Goal: Task Accomplishment & Management: Use online tool/utility

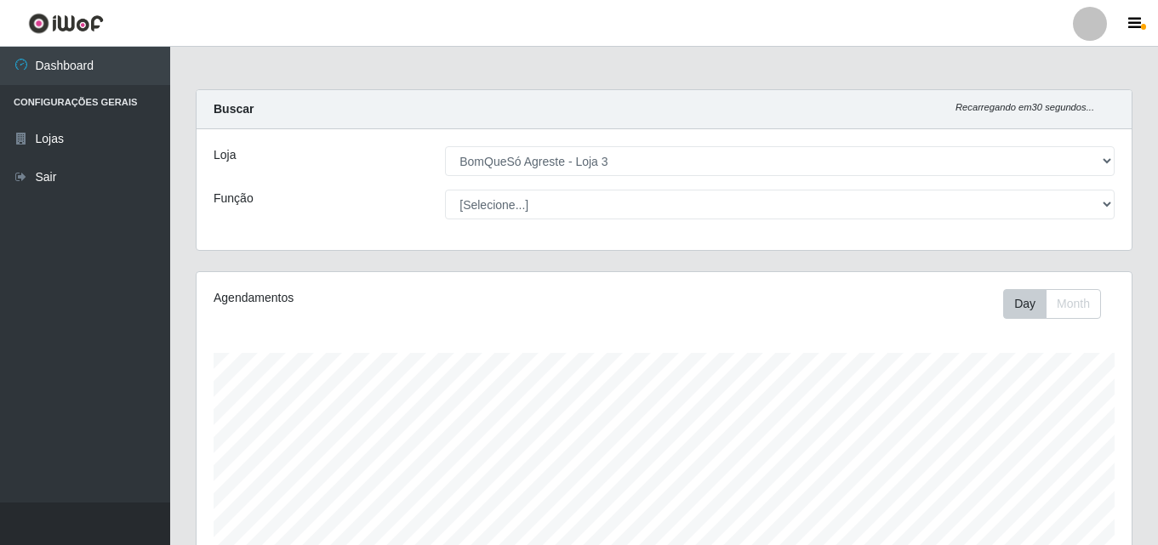
select select "215"
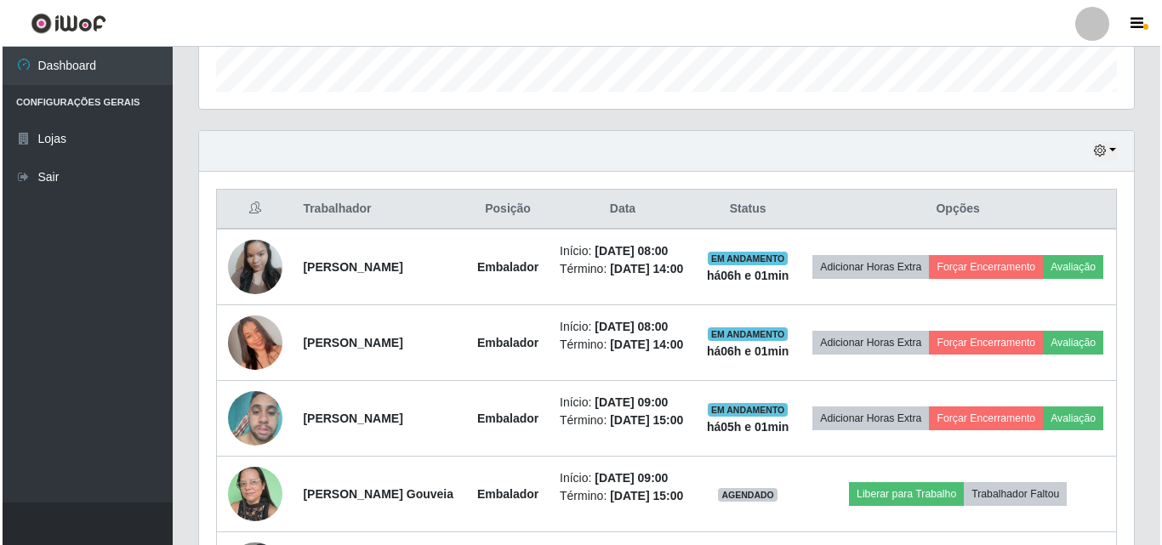
scroll to position [622, 0]
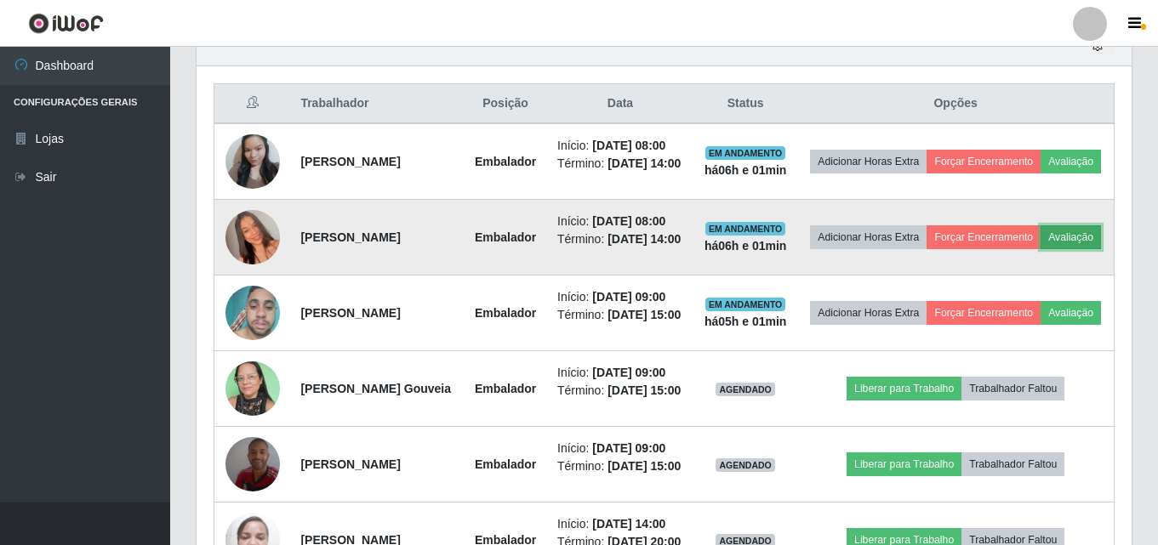
click at [1040, 249] on button "Avaliação" at bounding box center [1070, 237] width 60 height 24
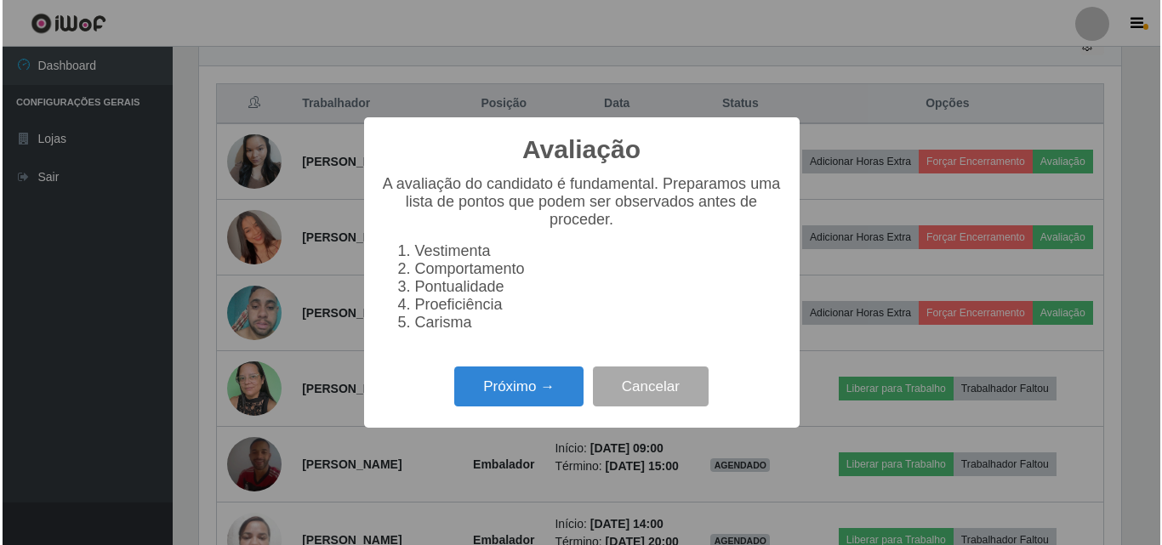
scroll to position [353, 926]
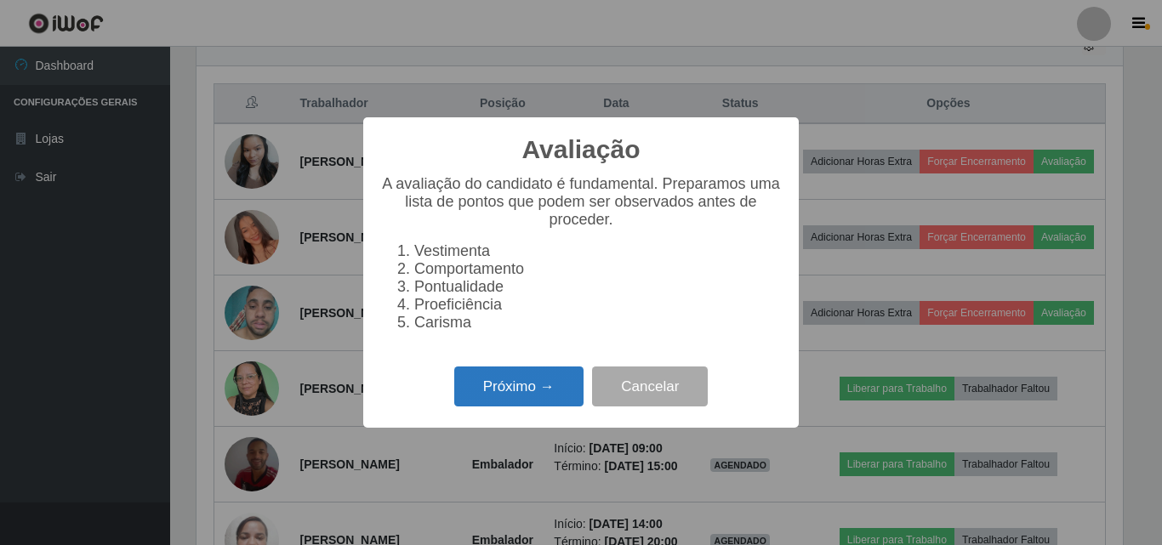
click at [513, 389] on button "Próximo →" at bounding box center [518, 387] width 129 height 40
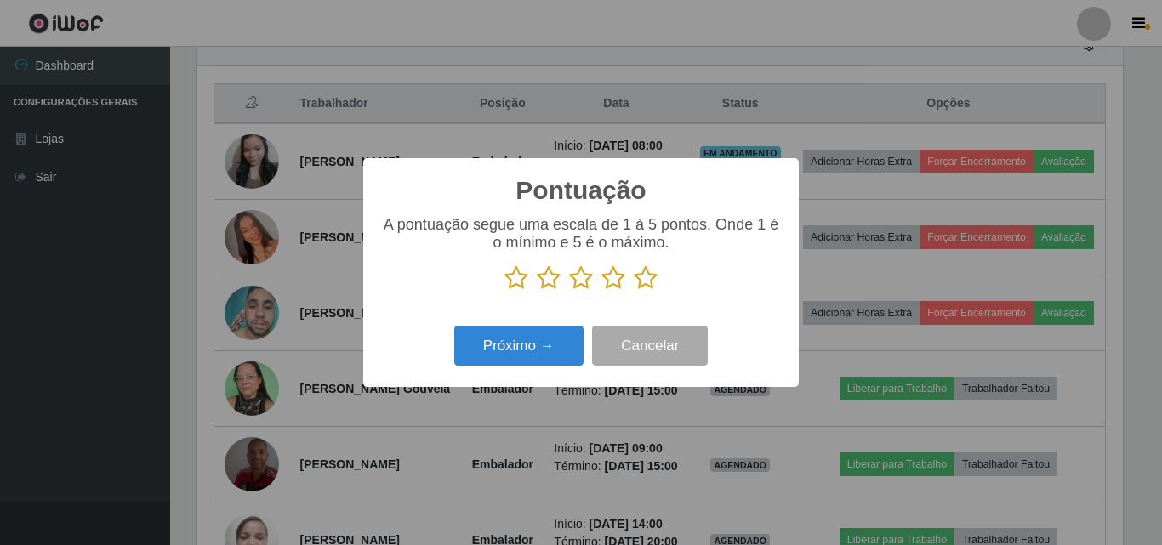
click at [647, 272] on icon at bounding box center [646, 278] width 24 height 26
click at [634, 291] on input "radio" at bounding box center [634, 291] width 0 height 0
click at [543, 369] on div "Próximo → Cancelar" at bounding box center [580, 346] width 401 height 48
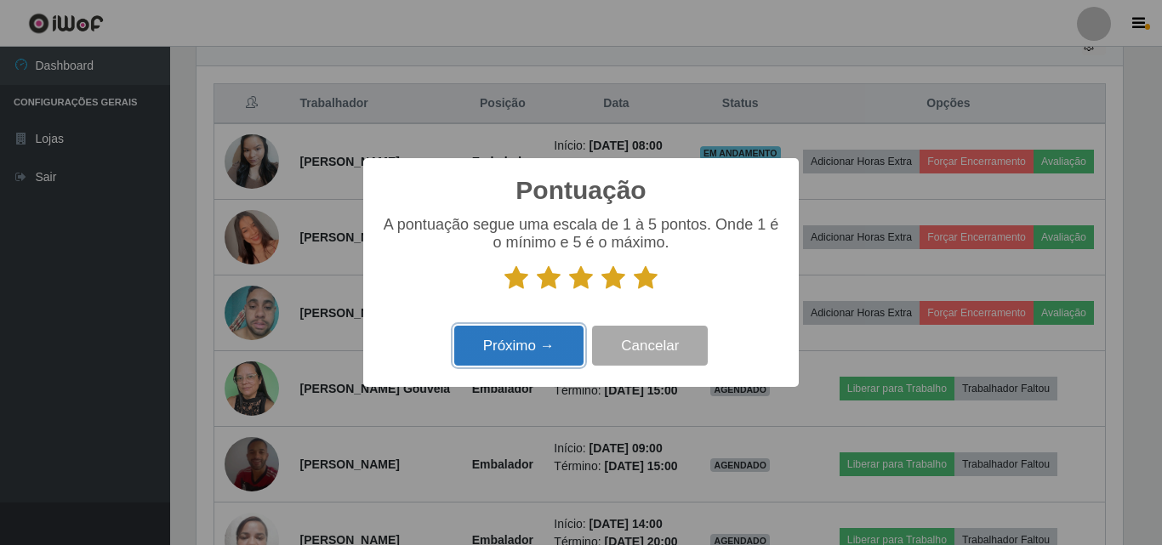
click at [549, 349] on button "Próximo →" at bounding box center [518, 346] width 129 height 40
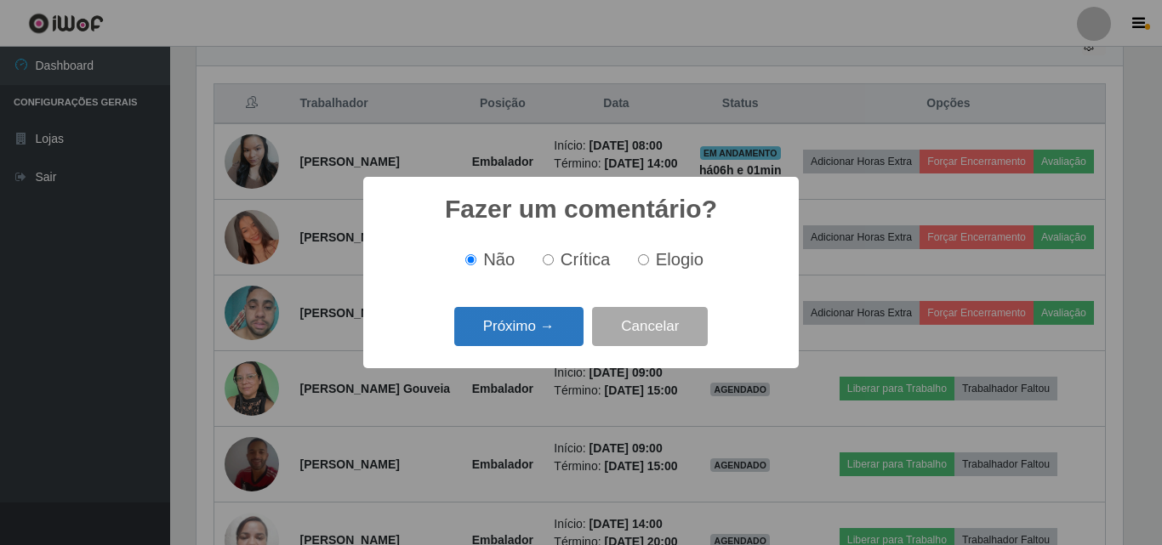
click at [552, 328] on button "Próximo →" at bounding box center [518, 327] width 129 height 40
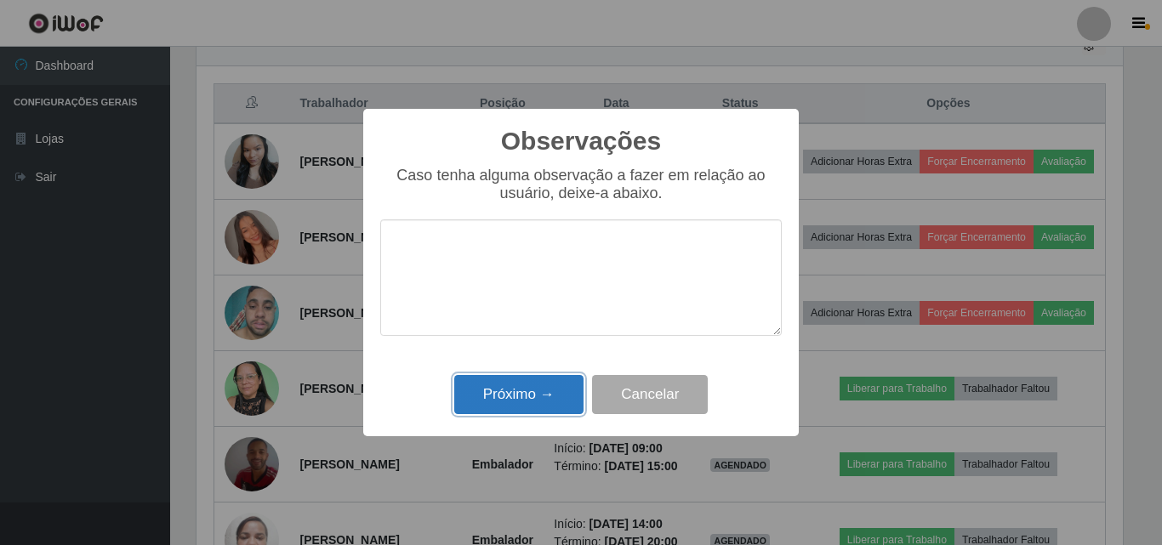
click at [544, 387] on button "Próximo →" at bounding box center [518, 395] width 129 height 40
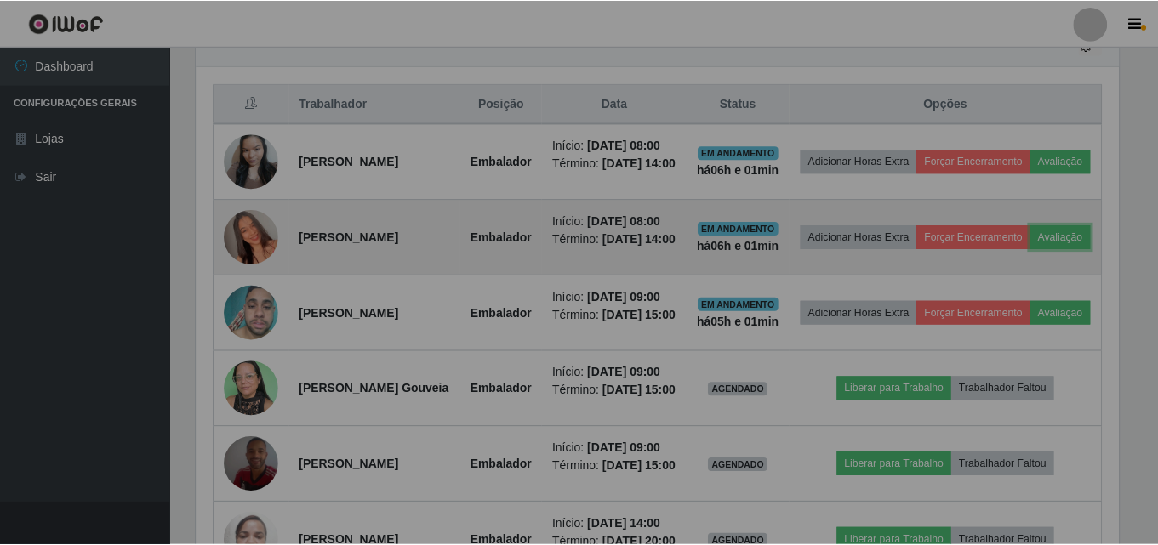
scroll to position [353, 935]
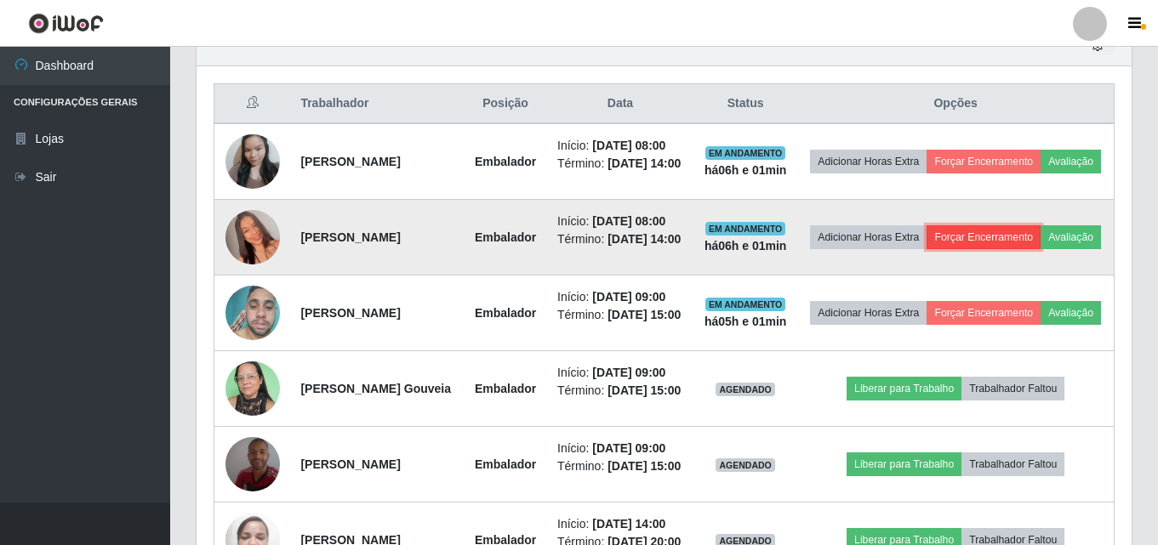
click at [1040, 246] on button "Forçar Encerramento" at bounding box center [983, 237] width 114 height 24
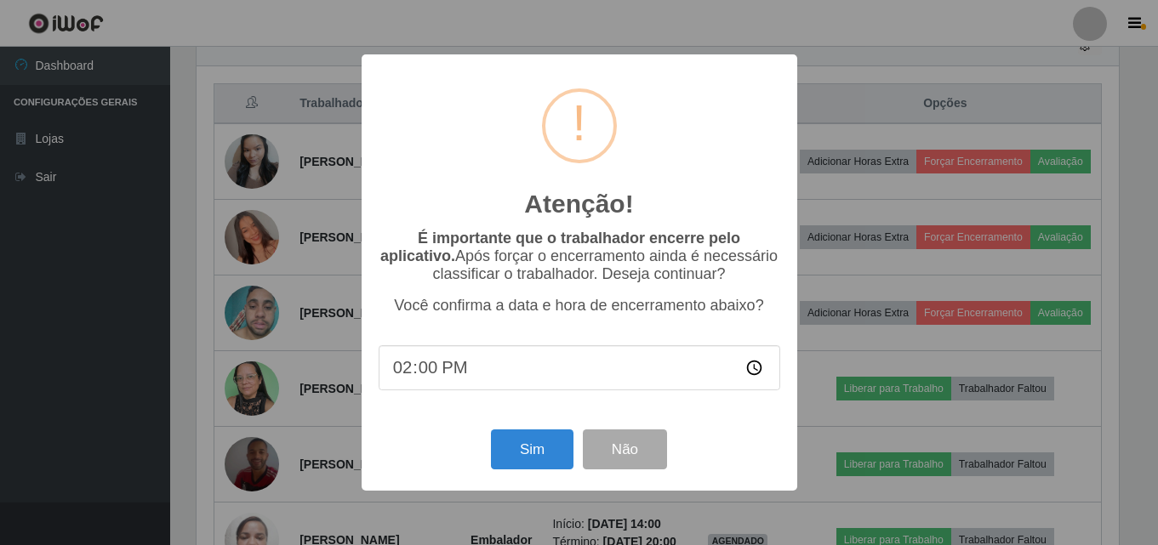
scroll to position [353, 926]
click at [522, 464] on button "Sim" at bounding box center [533, 450] width 83 height 40
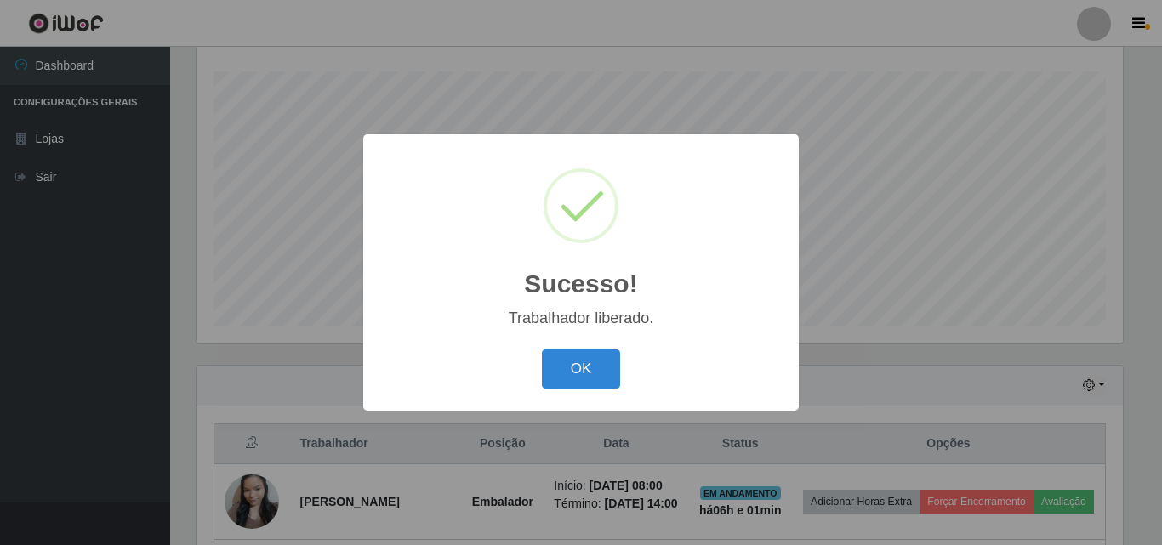
click at [596, 349] on div "OK Cancel" at bounding box center [580, 368] width 401 height 48
click at [600, 363] on button "OK" at bounding box center [581, 370] width 79 height 40
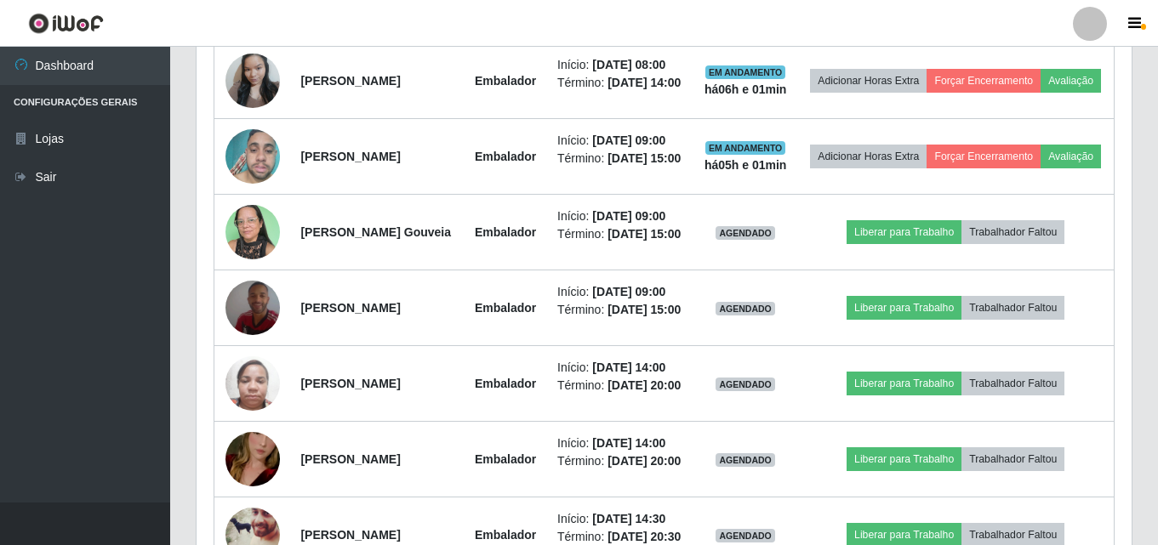
scroll to position [707, 0]
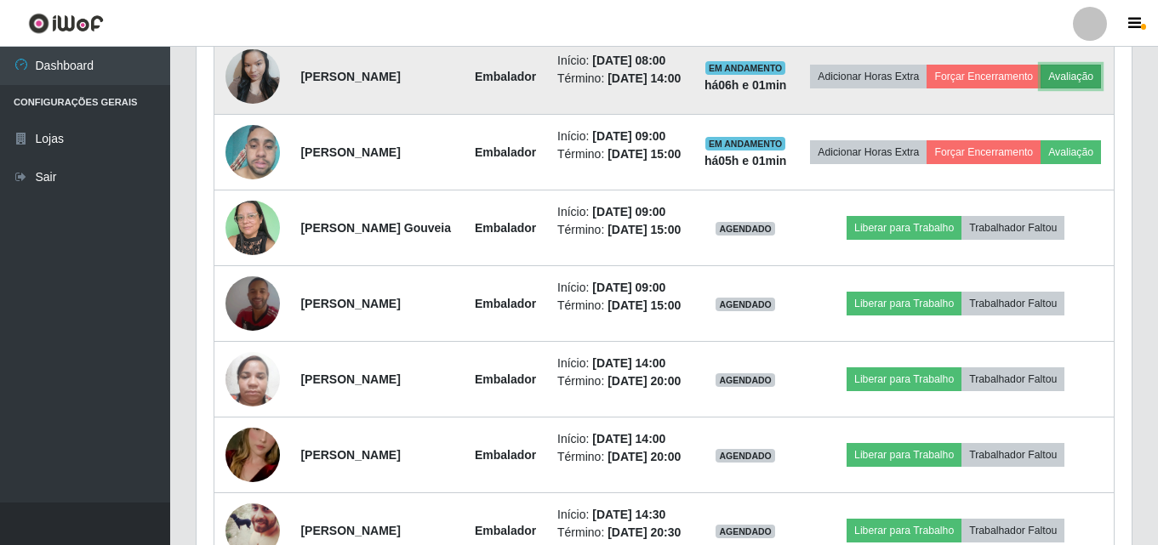
click at [1040, 88] on button "Avaliação" at bounding box center [1070, 77] width 60 height 24
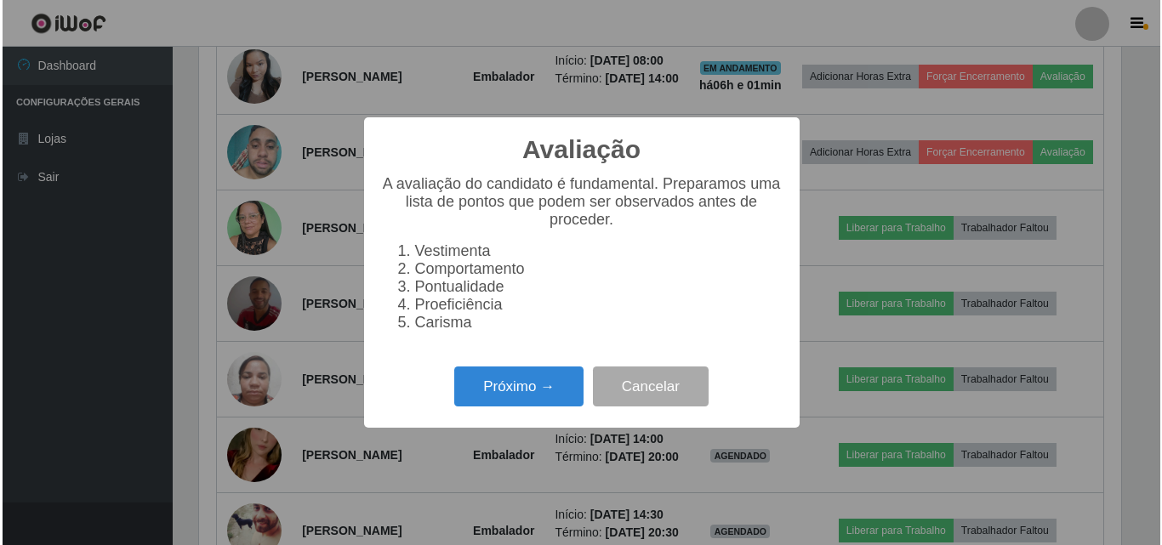
scroll to position [353, 926]
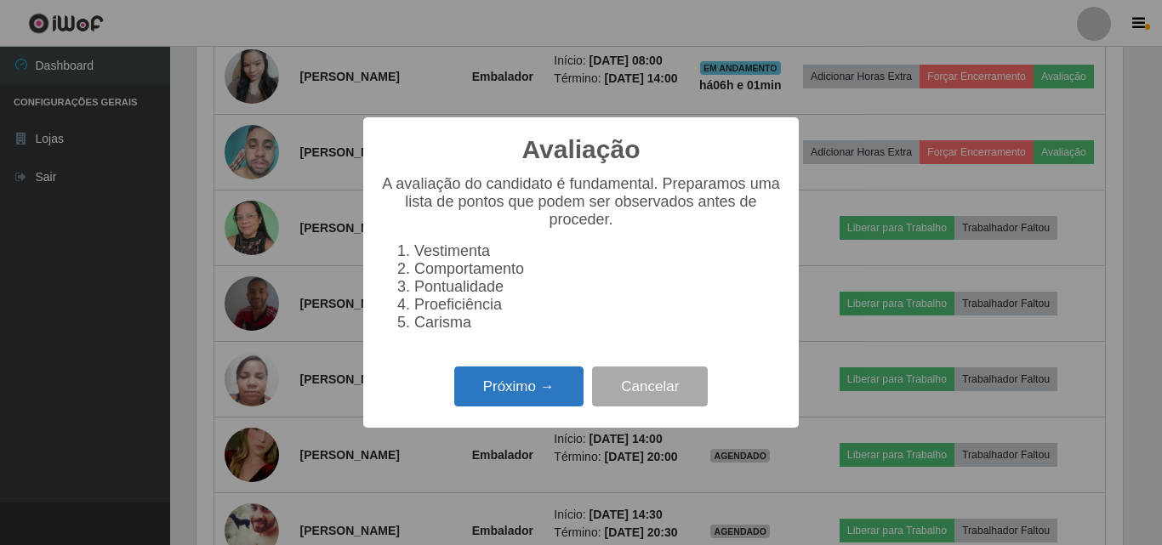
click at [501, 407] on button "Próximo →" at bounding box center [518, 387] width 129 height 40
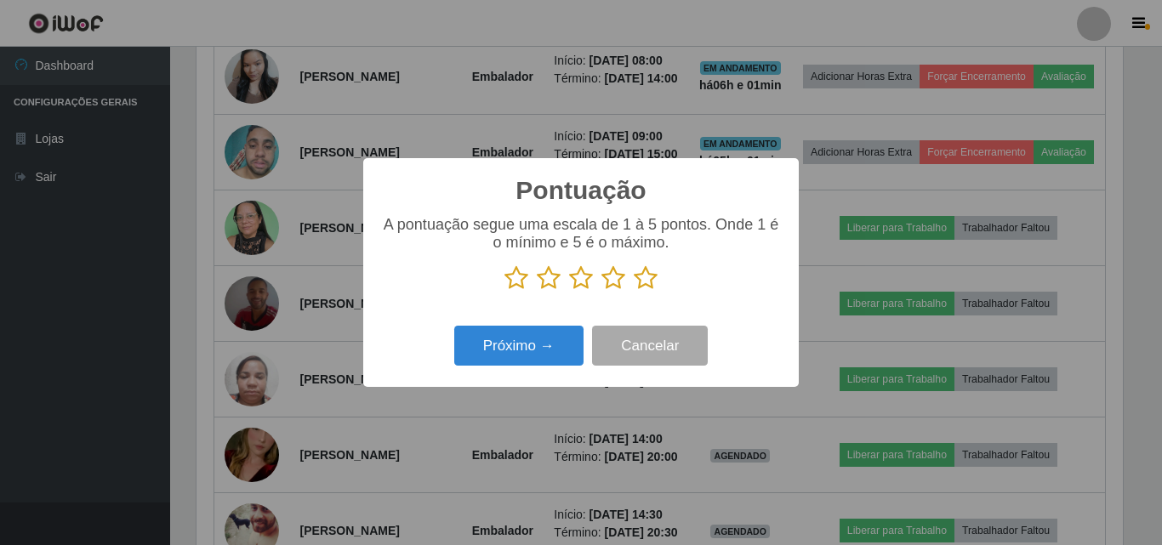
click at [654, 284] on icon at bounding box center [646, 278] width 24 height 26
click at [634, 291] on input "radio" at bounding box center [634, 291] width 0 height 0
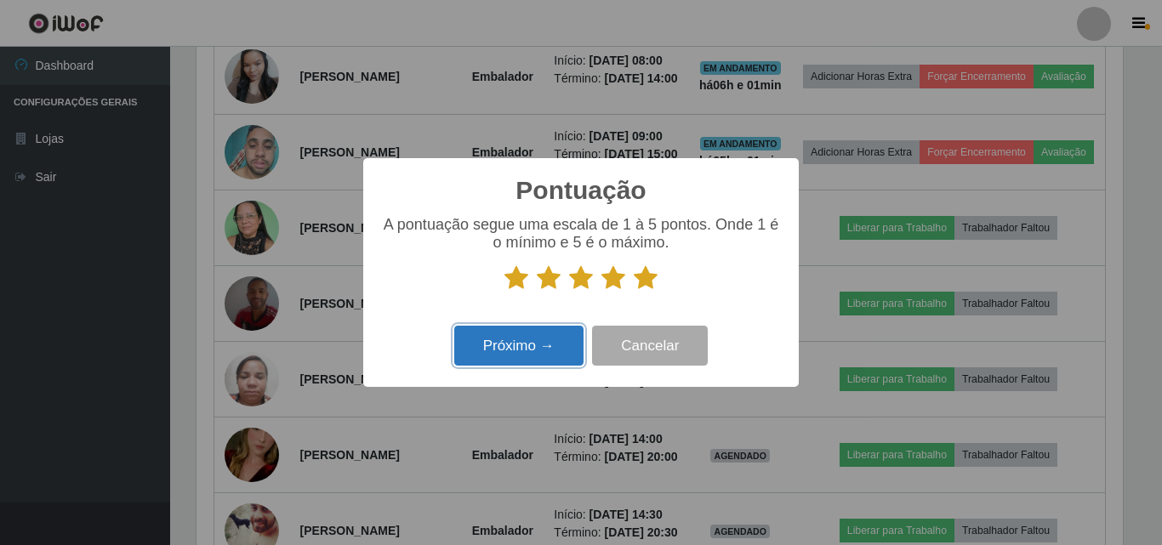
click at [563, 338] on button "Próximo →" at bounding box center [518, 346] width 129 height 40
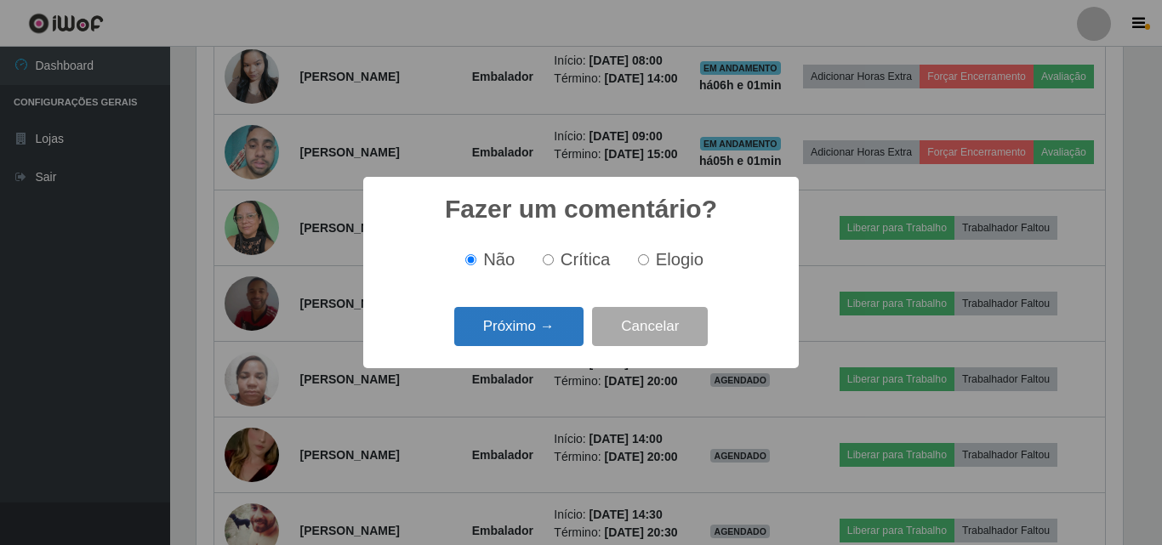
click at [471, 327] on button "Próximo →" at bounding box center [518, 327] width 129 height 40
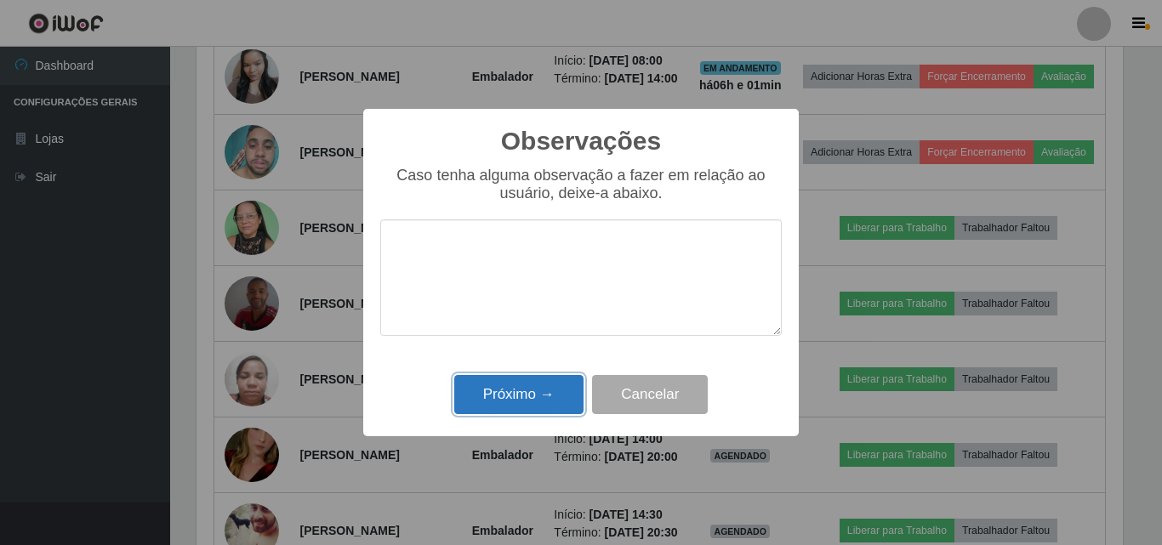
click at [543, 413] on button "Próximo →" at bounding box center [518, 395] width 129 height 40
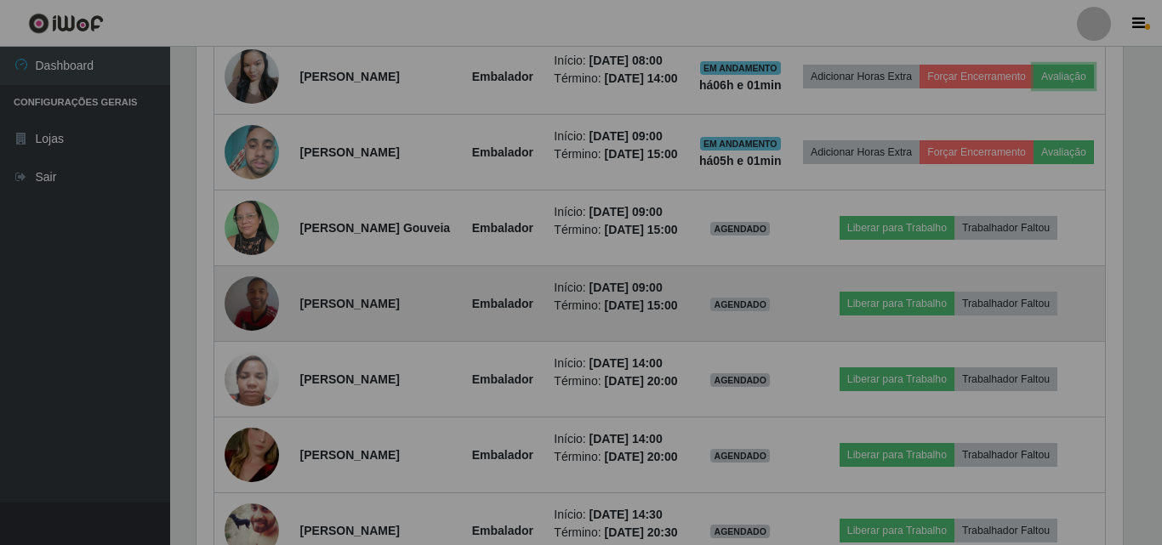
scroll to position [353, 935]
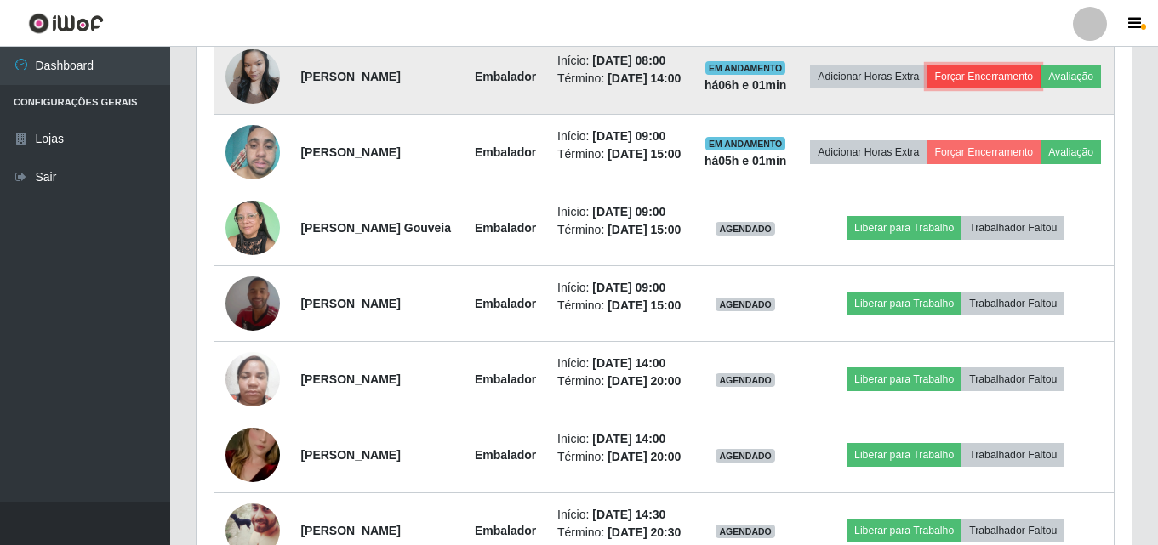
click at [1040, 66] on button "Forçar Encerramento" at bounding box center [983, 77] width 114 height 24
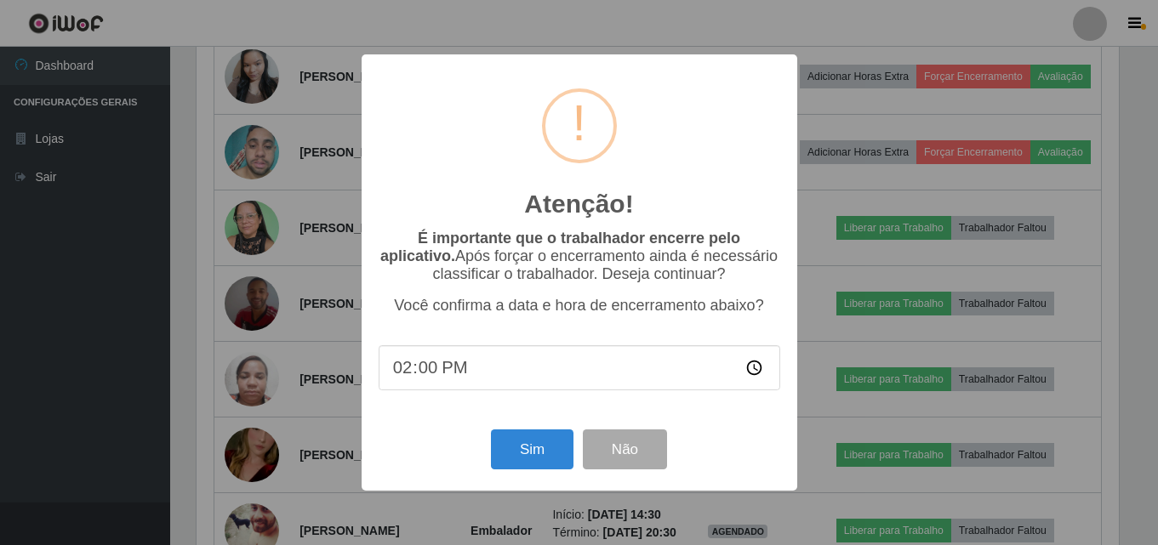
scroll to position [353, 926]
click at [566, 453] on button "Sim" at bounding box center [533, 450] width 83 height 40
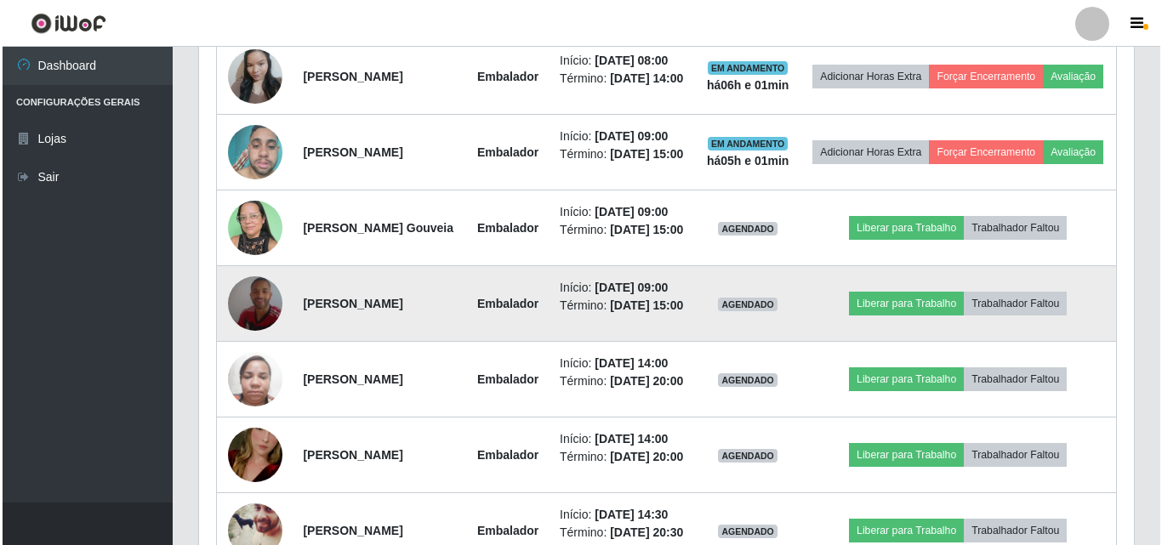
scroll to position [0, 0]
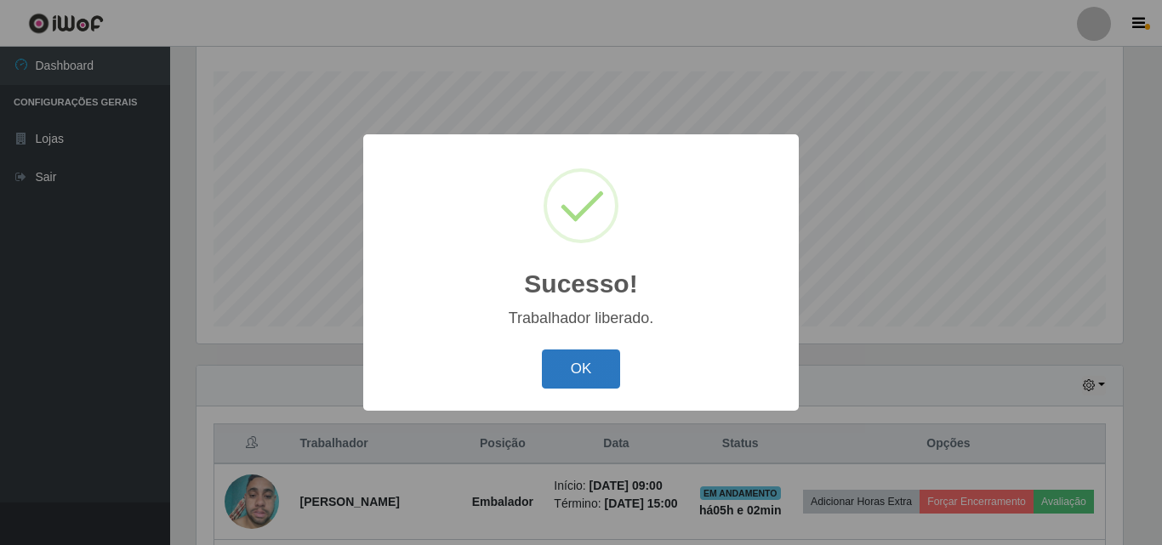
click at [575, 390] on button "OK" at bounding box center [581, 370] width 79 height 40
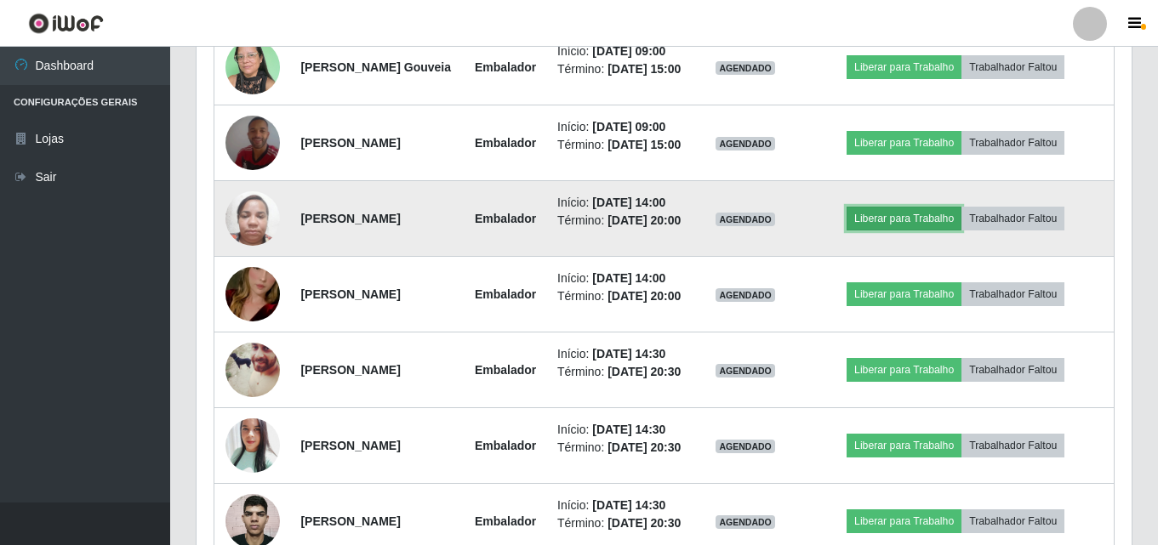
click at [883, 230] on button "Liberar para Trabalho" at bounding box center [903, 219] width 115 height 24
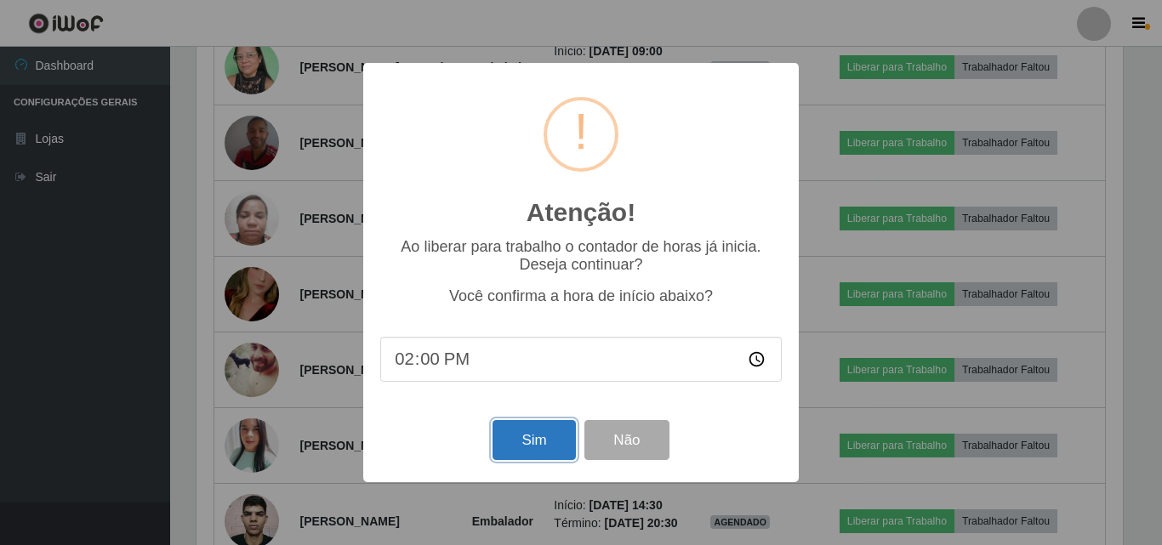
click at [520, 436] on button "Sim" at bounding box center [533, 440] width 83 height 40
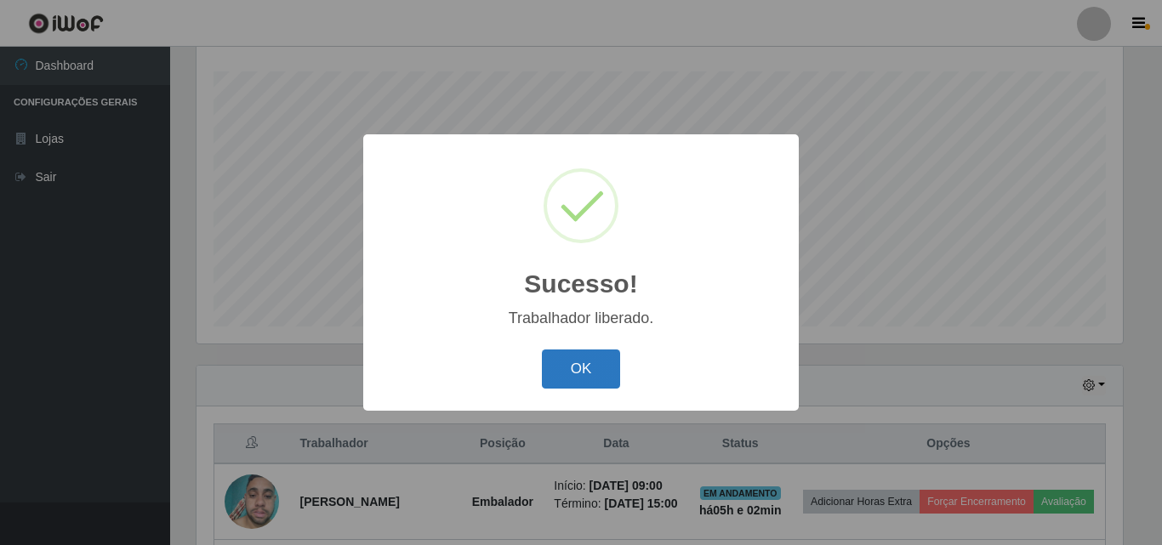
click at [573, 378] on button "OK" at bounding box center [581, 370] width 79 height 40
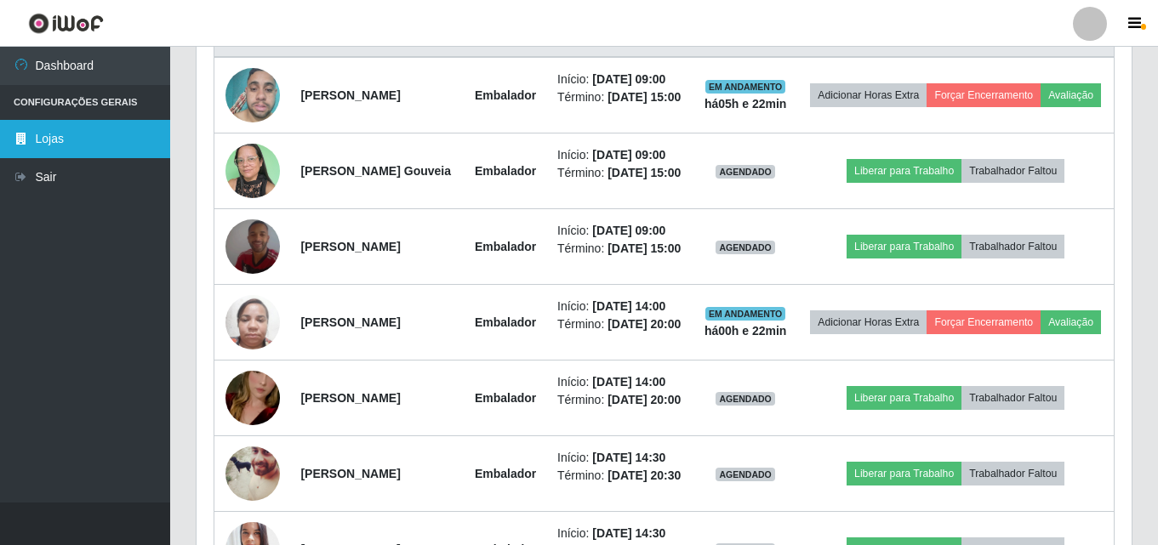
scroll to position [622, 0]
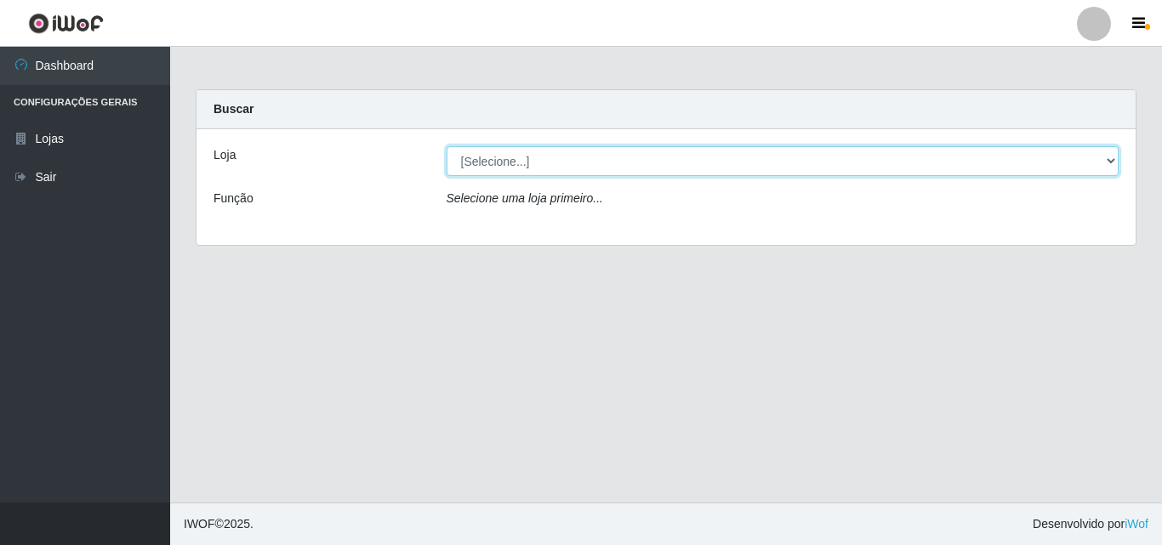
drag, startPoint x: 1012, startPoint y: 161, endPoint x: 1015, endPoint y: 175, distance: 14.7
click at [1012, 161] on select "[Selecione...] BomQueSó Agreste - Loja 3" at bounding box center [783, 161] width 673 height 30
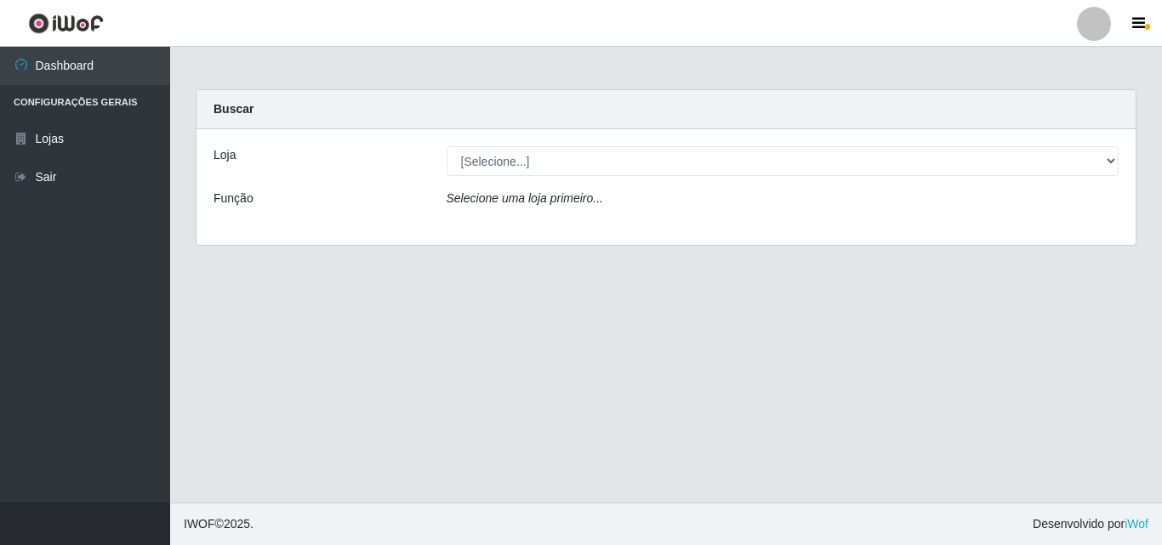
click at [1005, 224] on div "Loja [Selecione...] BomQueSó Agreste - Loja 3 Função Selecione uma loja primeir…" at bounding box center [665, 187] width 939 height 116
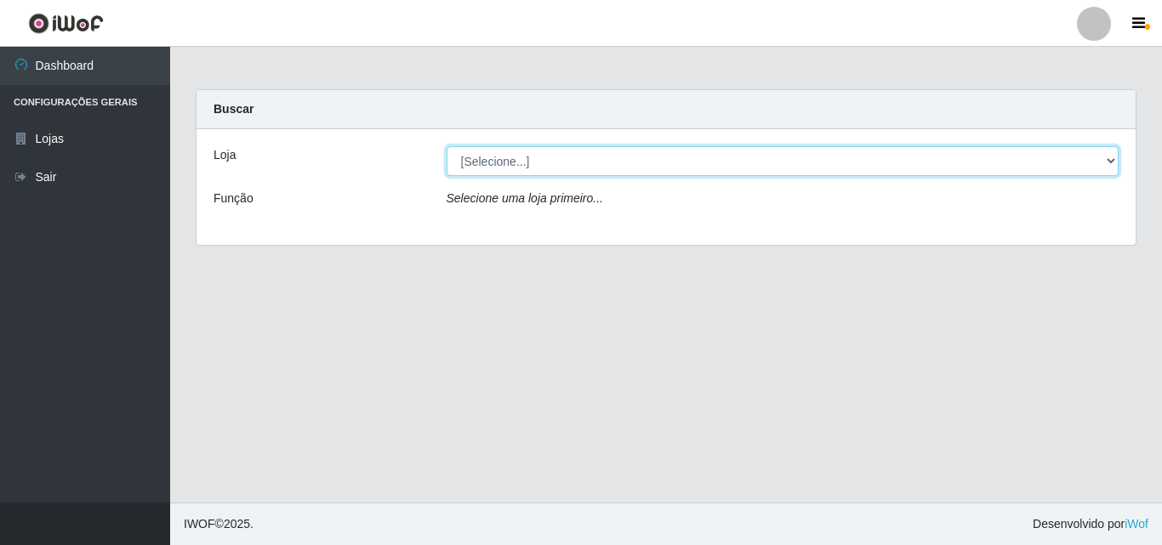
click at [1023, 174] on select "[Selecione...] BomQueSó Agreste - Loja 3" at bounding box center [783, 161] width 673 height 30
click at [447, 146] on select "[Selecione...] BomQueSó Agreste - Loja 3" at bounding box center [783, 161] width 673 height 30
click at [1050, 169] on select "[Selecione...] BomQueSó Agreste - Loja 3" at bounding box center [783, 161] width 673 height 30
select select "215"
click at [447, 146] on select "[Selecione...] BomQueSó Agreste - Loja 3" at bounding box center [783, 161] width 673 height 30
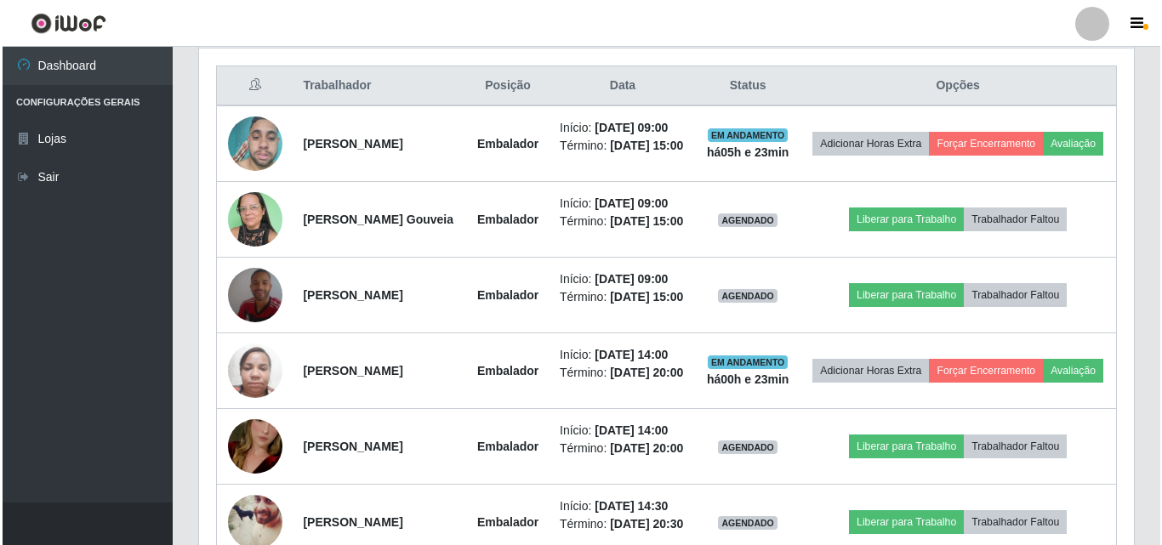
scroll to position [680, 0]
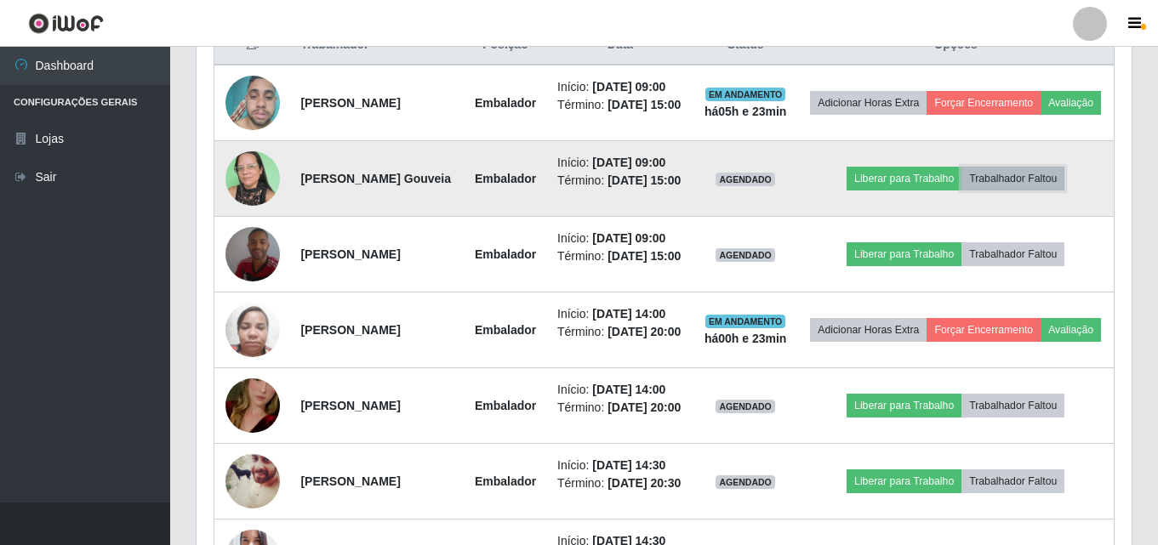
click at [1016, 191] on button "Trabalhador Faltou" at bounding box center [1012, 179] width 103 height 24
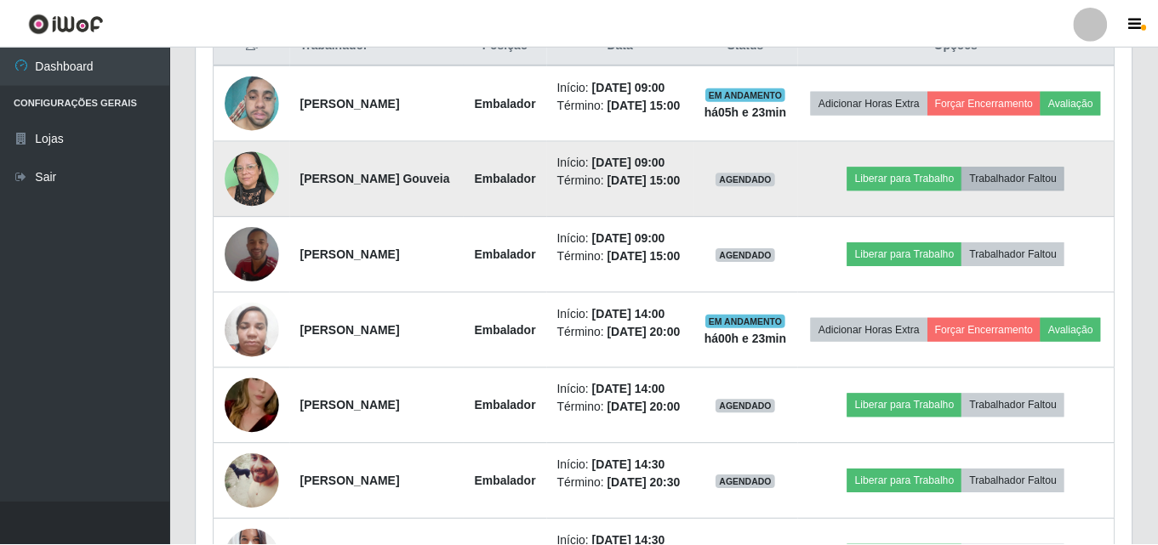
scroll to position [353, 926]
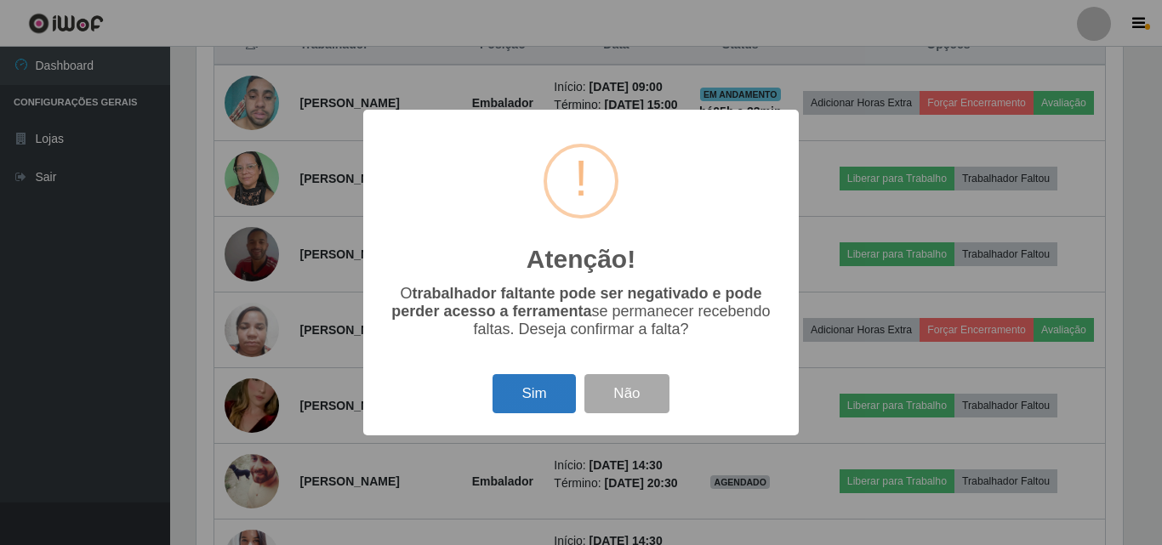
click at [538, 390] on button "Sim" at bounding box center [533, 394] width 83 height 40
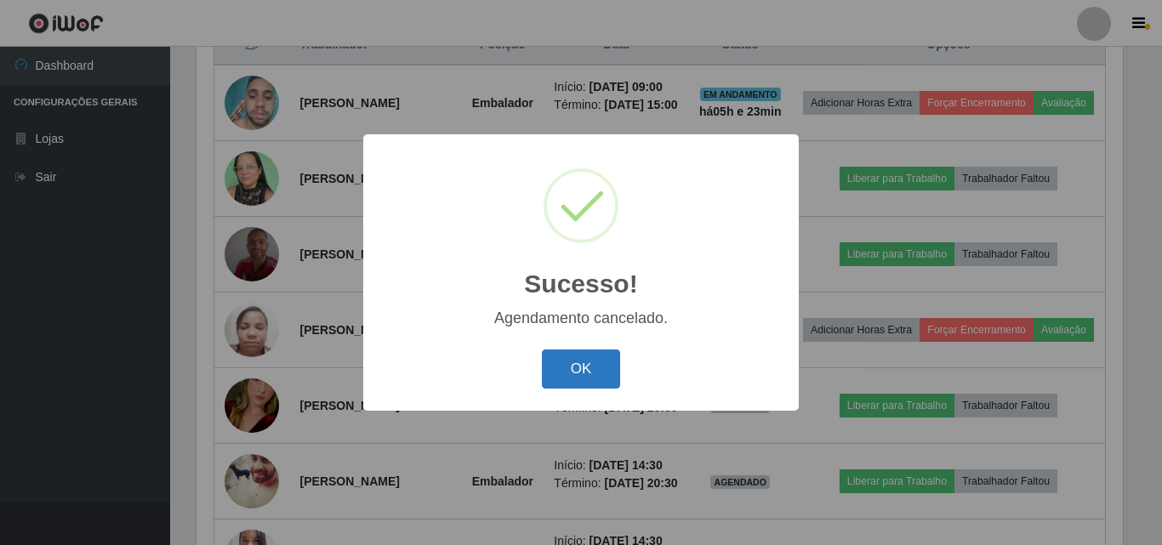
click at [586, 364] on button "OK" at bounding box center [581, 370] width 79 height 40
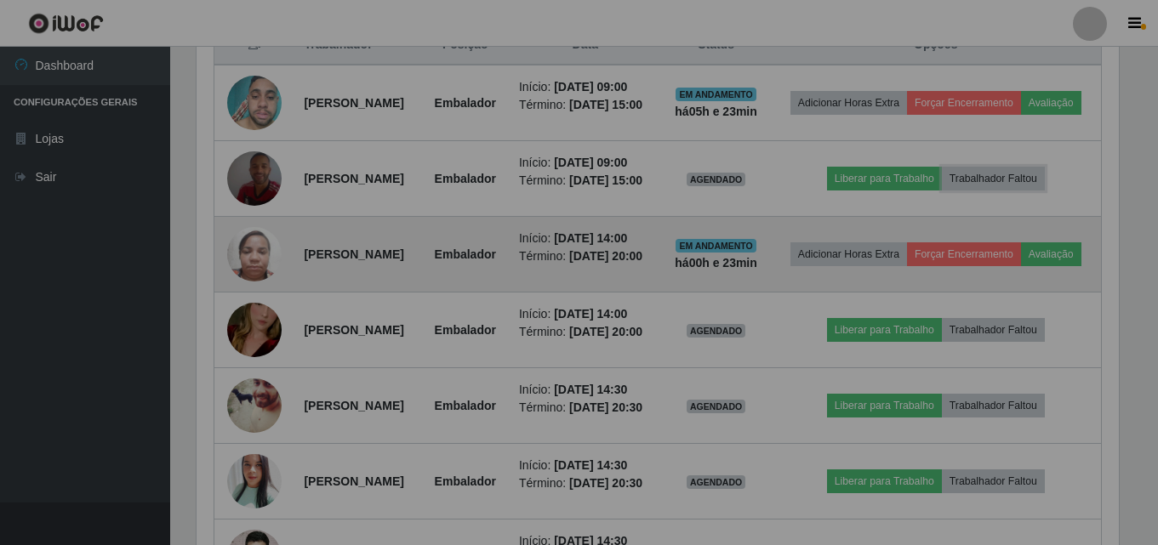
scroll to position [353, 935]
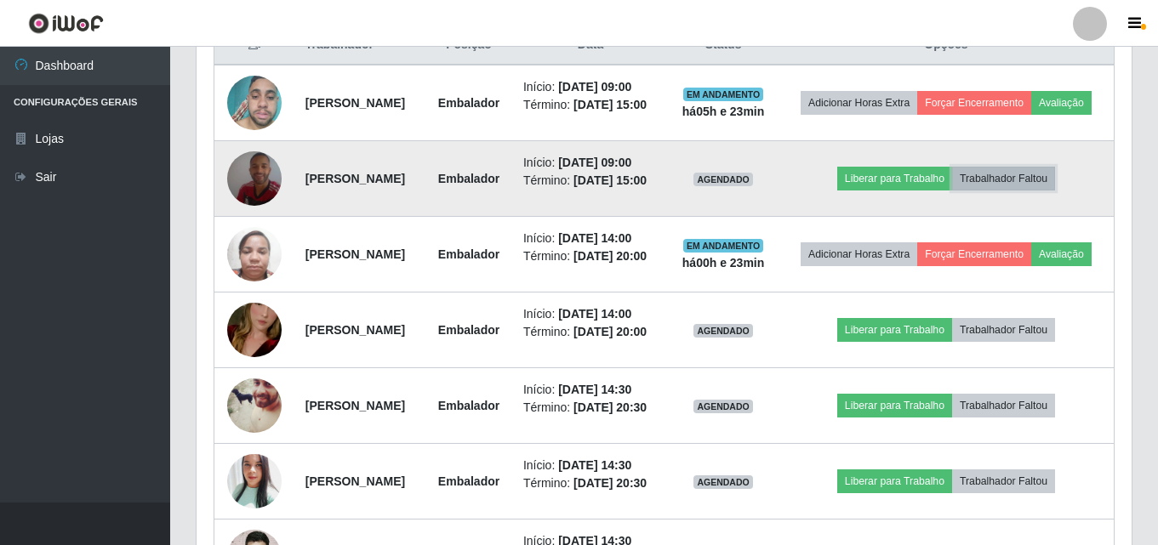
click at [1025, 191] on button "Trabalhador Faltou" at bounding box center [1003, 179] width 103 height 24
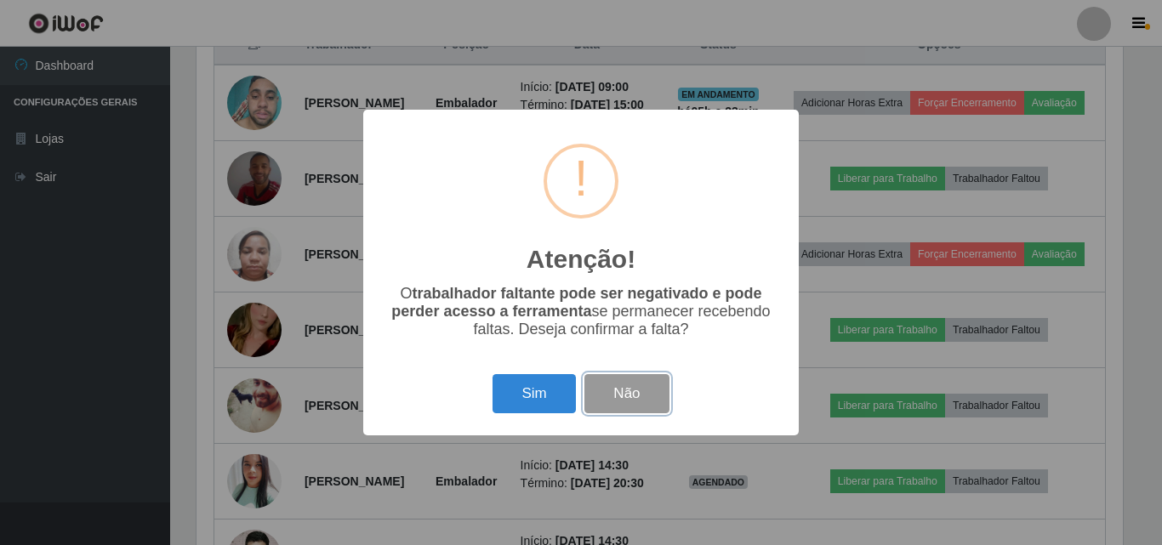
click at [612, 396] on button "Não" at bounding box center [626, 394] width 84 height 40
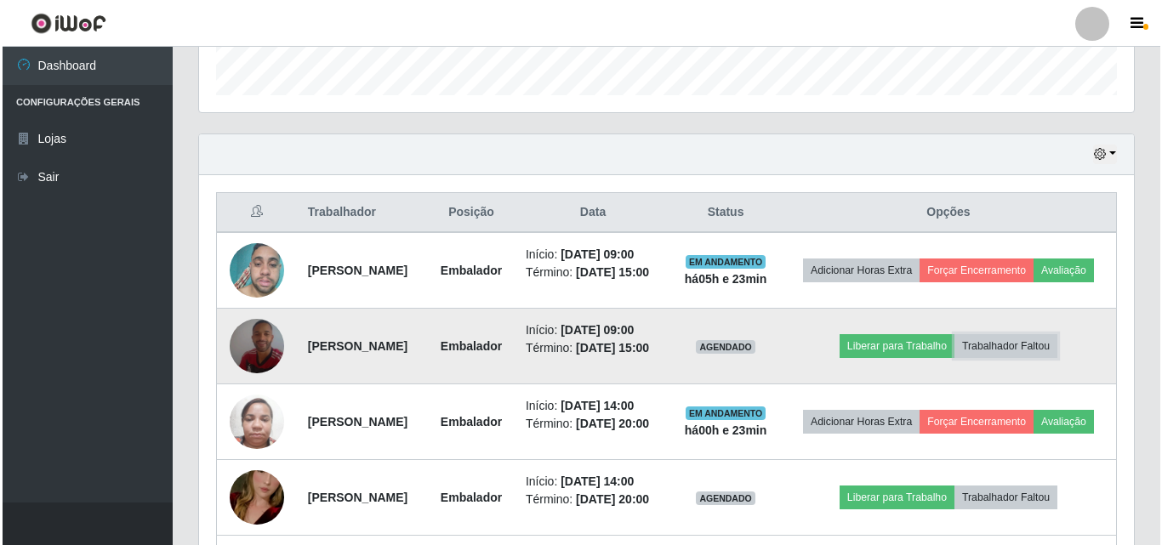
scroll to position [510, 0]
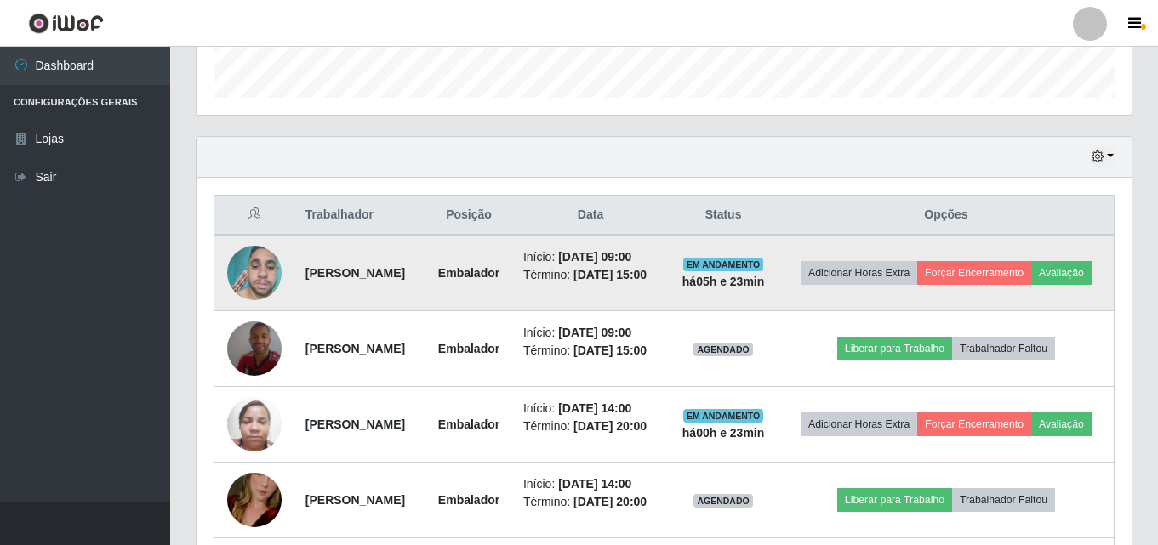
click at [251, 270] on img at bounding box center [254, 273] width 54 height 72
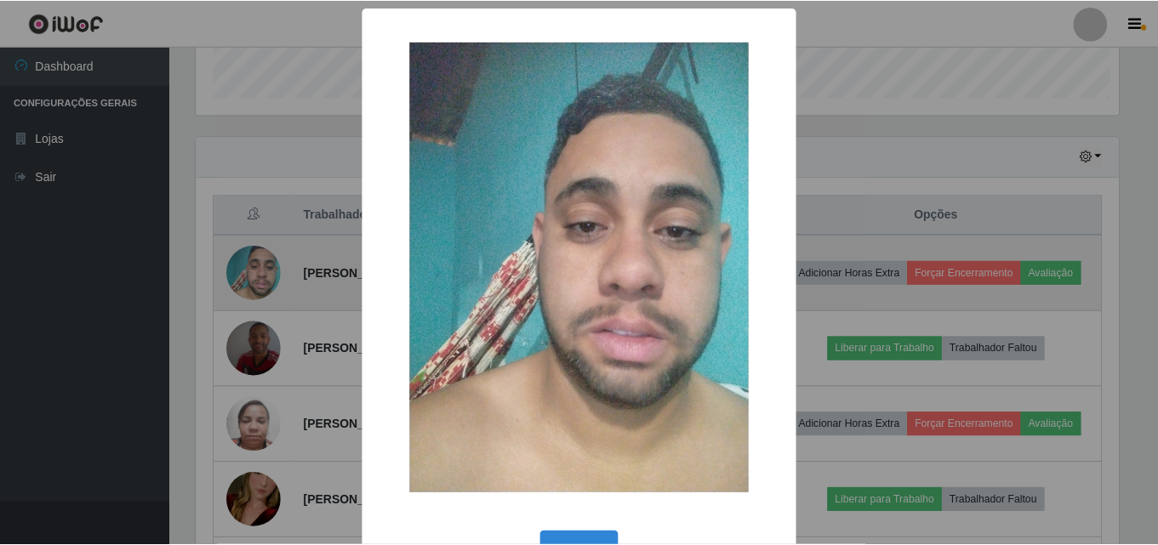
scroll to position [353, 926]
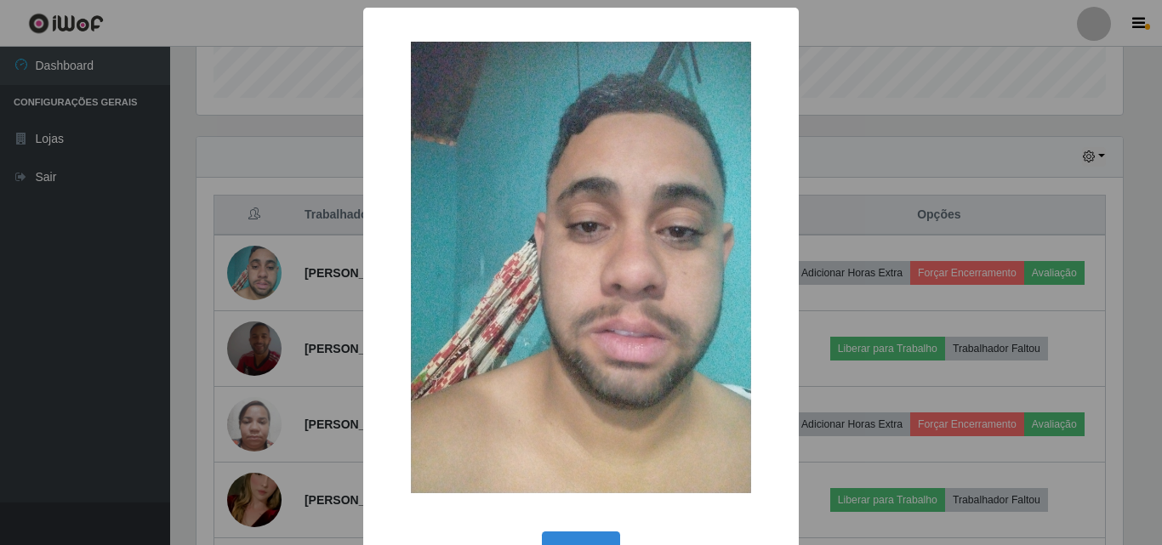
click at [217, 198] on div "× OK Cancel" at bounding box center [581, 272] width 1162 height 545
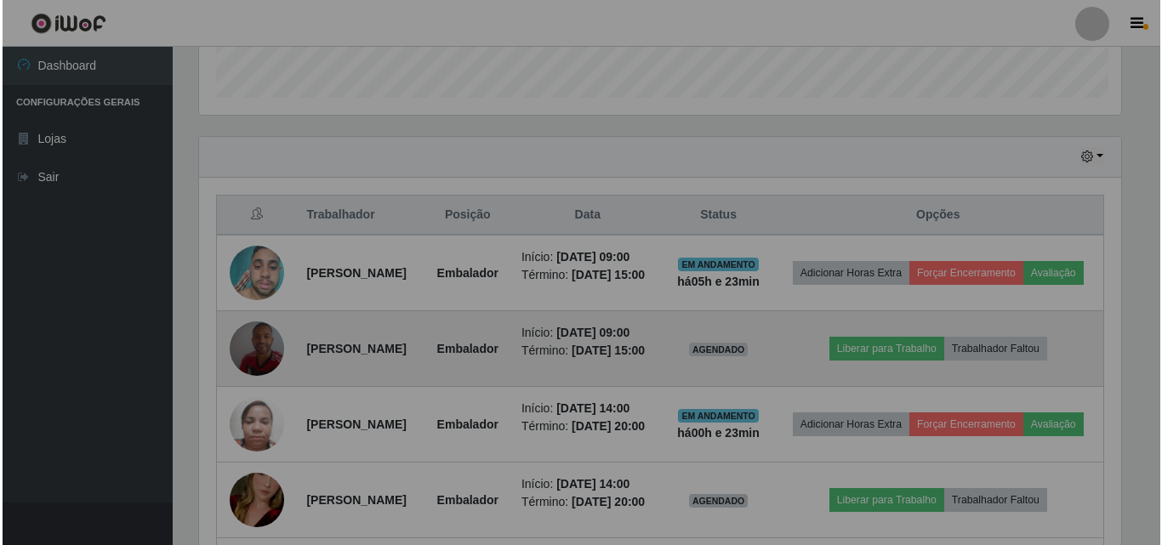
scroll to position [353, 935]
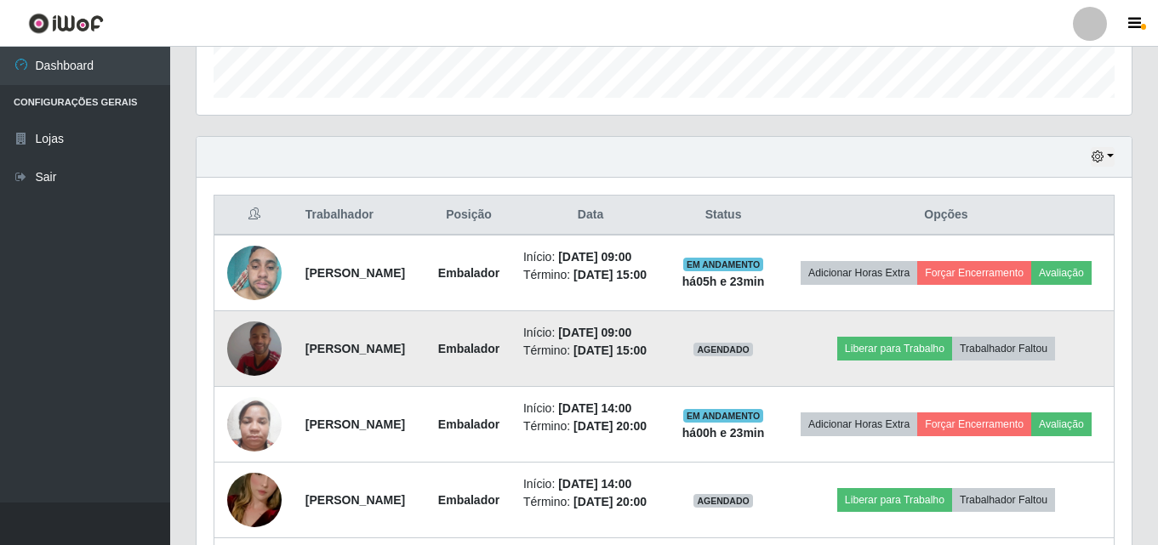
click at [250, 357] on img at bounding box center [254, 348] width 54 height 97
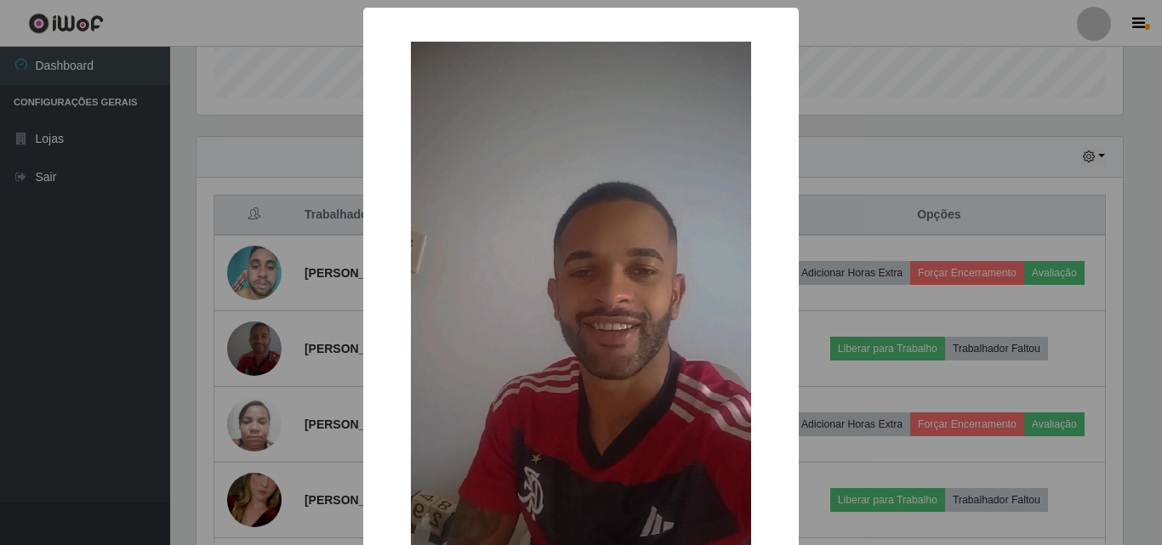
click at [199, 278] on div "× OK Cancel" at bounding box center [581, 272] width 1162 height 545
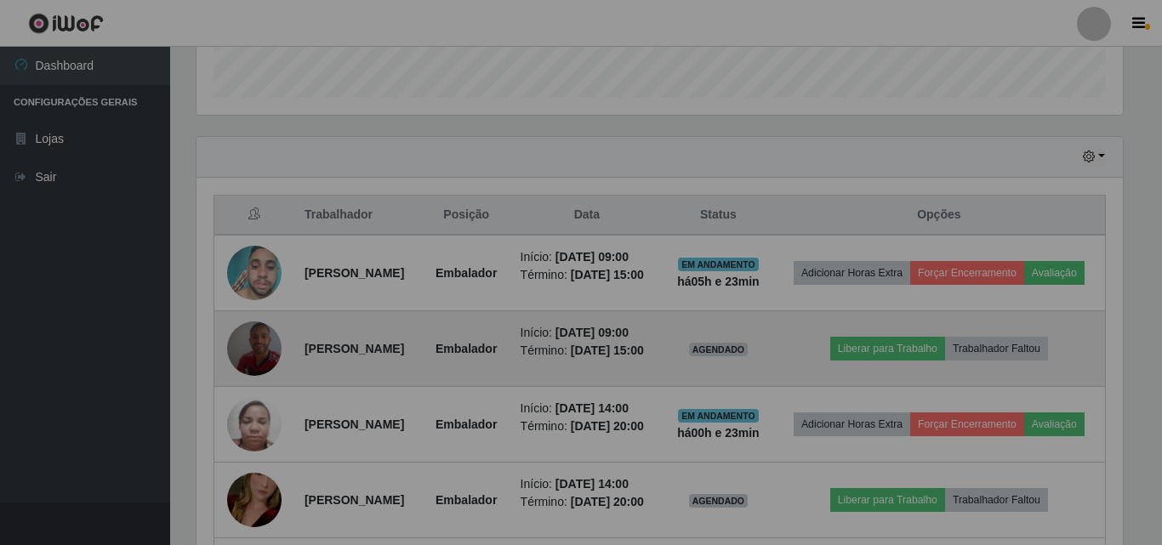
scroll to position [353, 935]
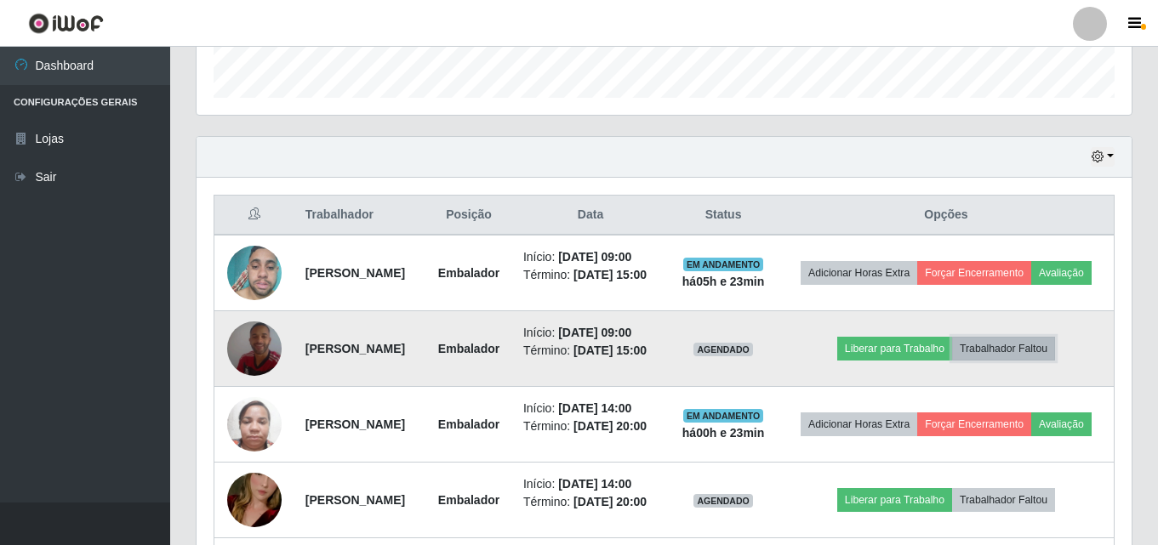
click at [1011, 361] on button "Trabalhador Faltou" at bounding box center [1003, 349] width 103 height 24
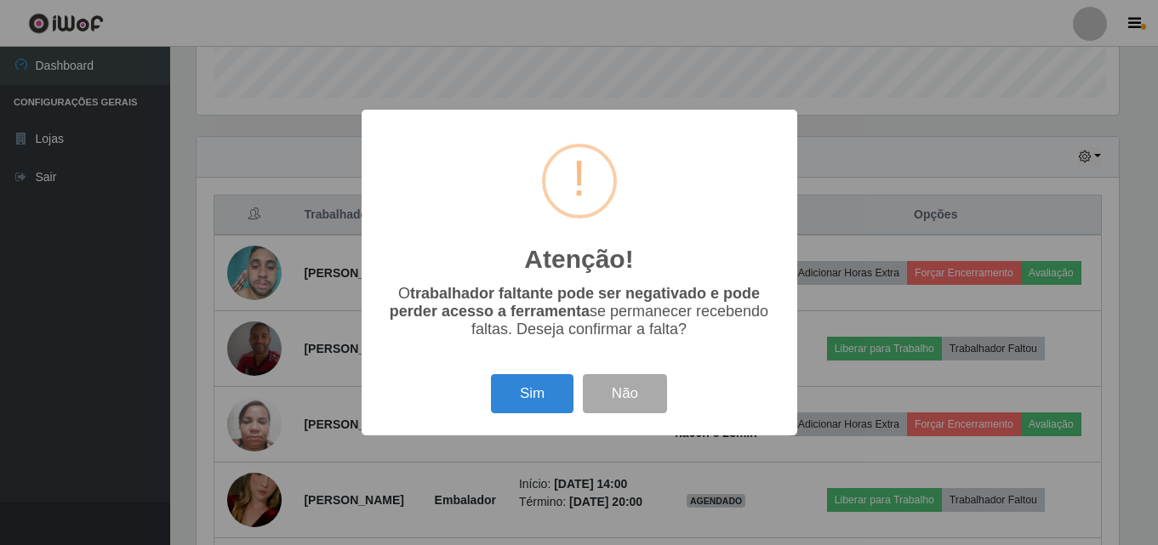
scroll to position [353, 926]
click at [530, 402] on button "Sim" at bounding box center [533, 394] width 83 height 40
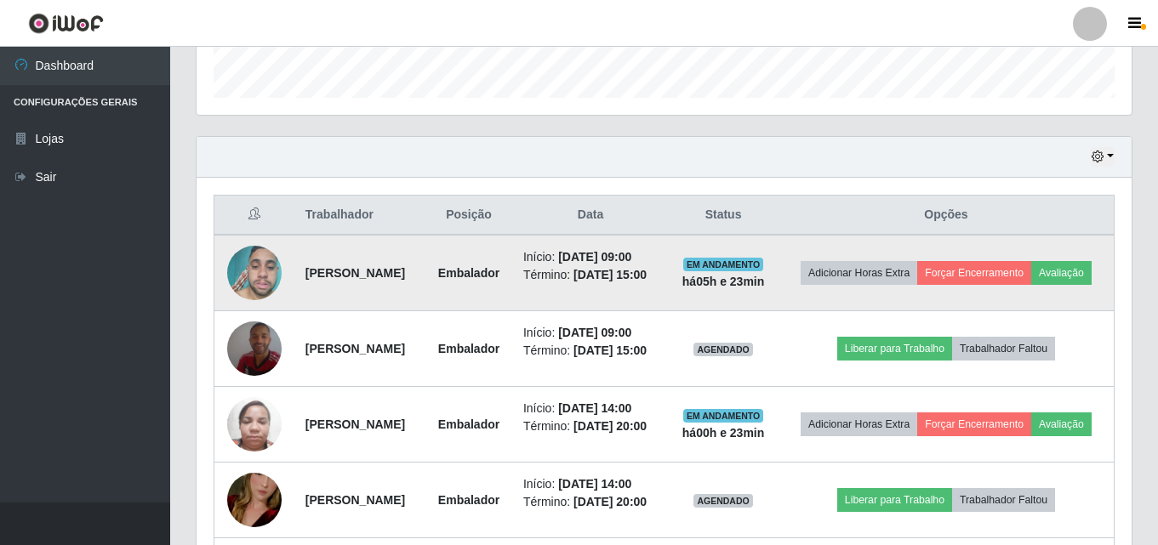
scroll to position [0, 0]
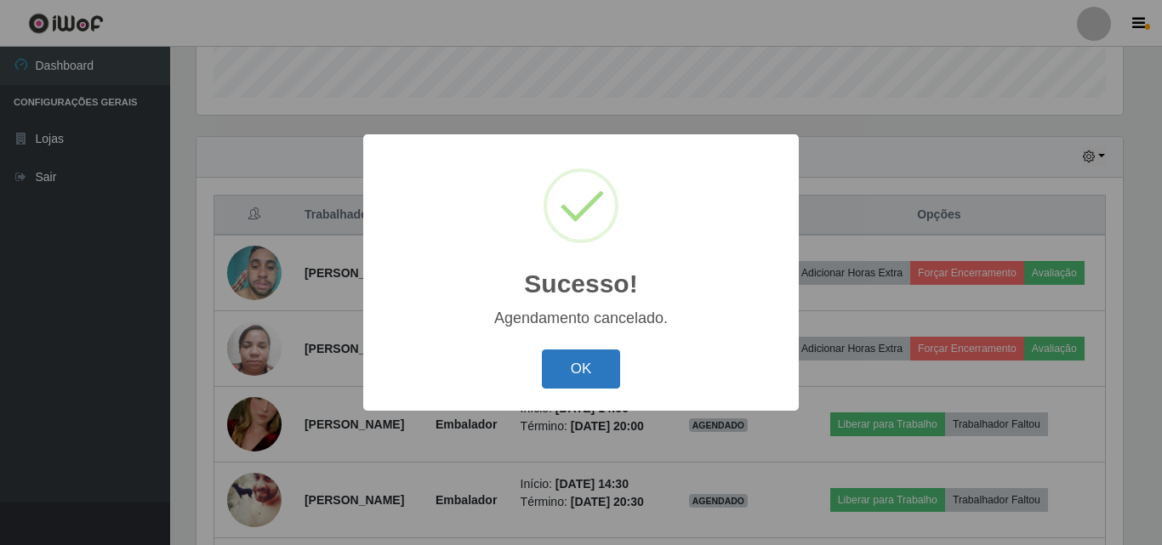
click at [576, 357] on button "OK" at bounding box center [581, 370] width 79 height 40
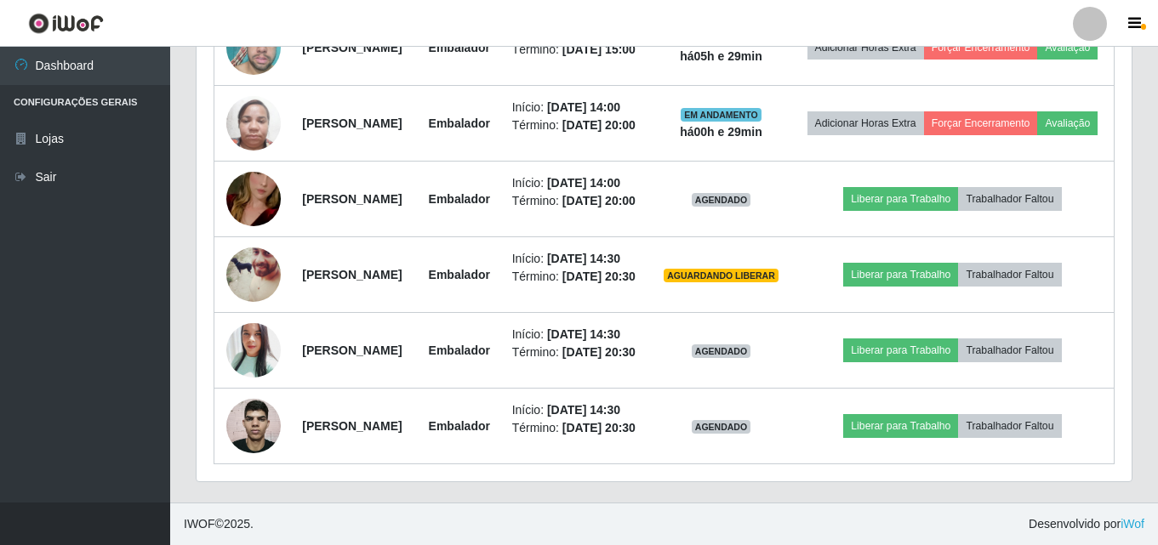
scroll to position [822, 0]
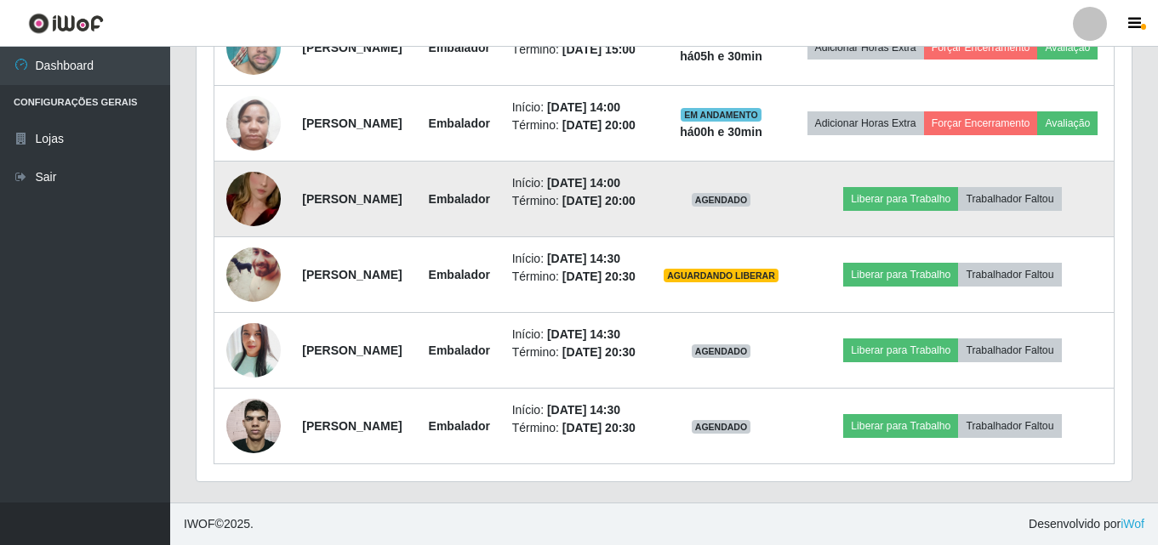
click at [278, 193] on img at bounding box center [253, 199] width 54 height 97
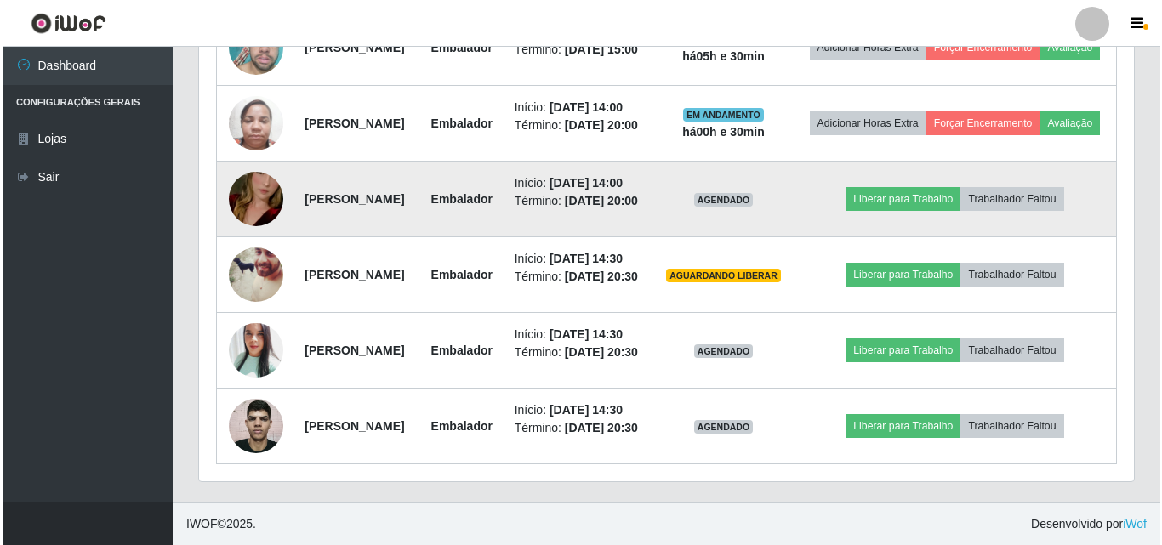
scroll to position [353, 926]
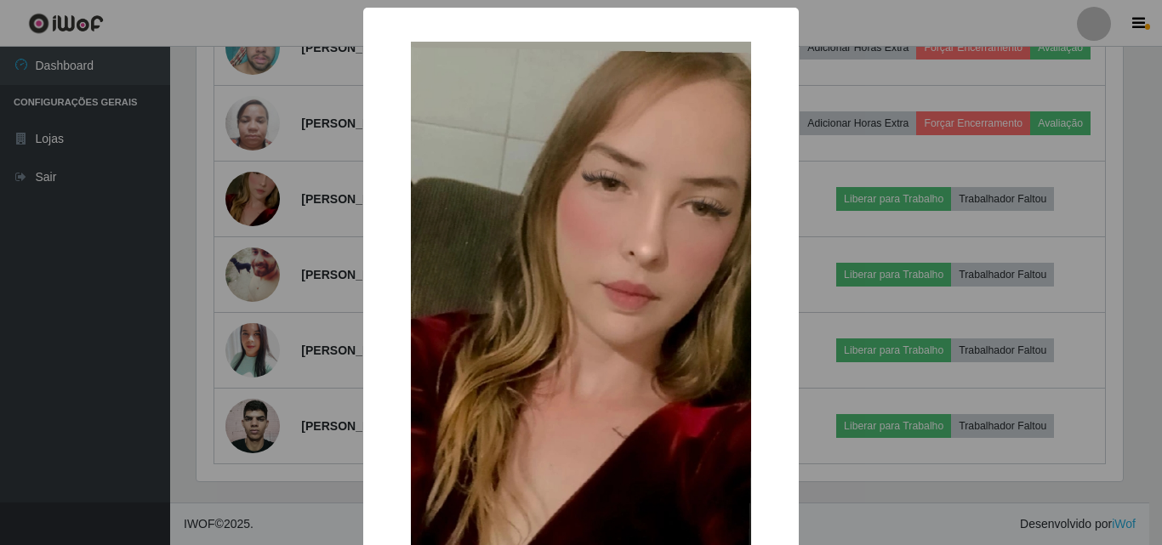
click at [213, 252] on div "× OK Cancel" at bounding box center [581, 272] width 1162 height 545
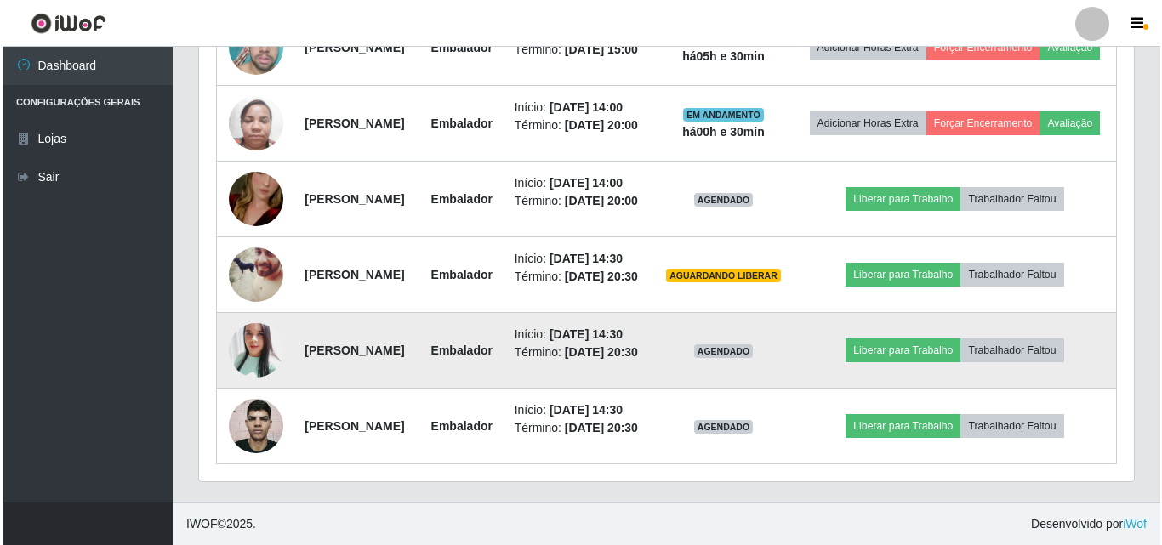
scroll to position [919, 0]
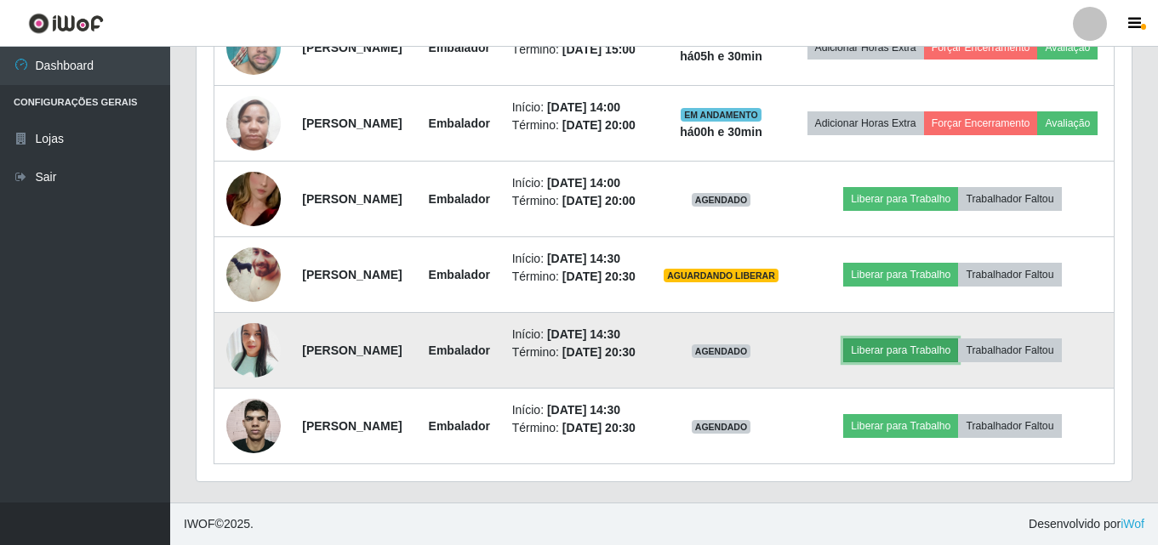
click at [886, 339] on button "Liberar para Trabalho" at bounding box center [900, 351] width 115 height 24
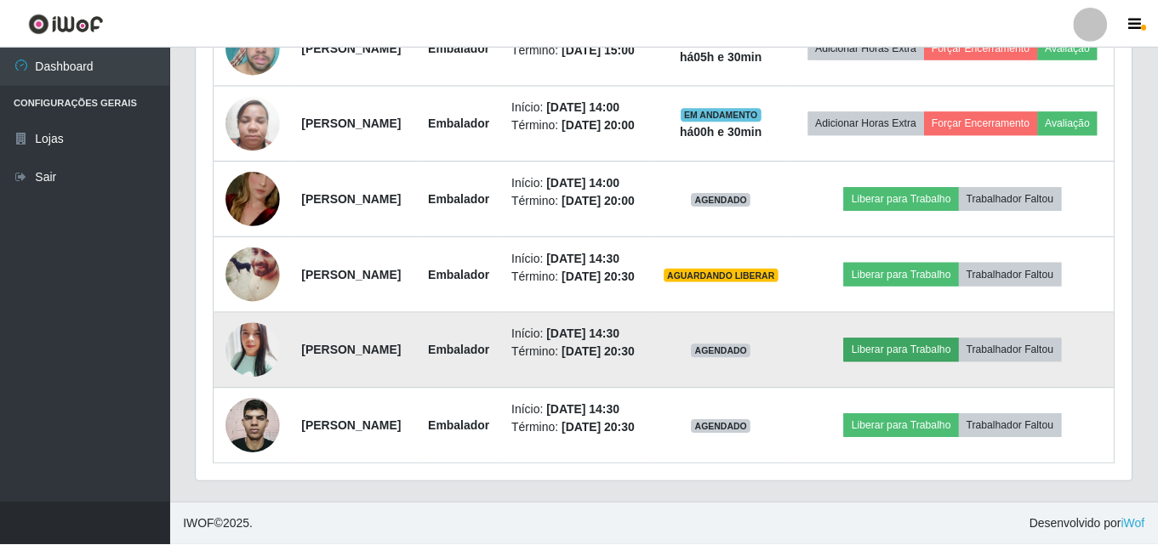
scroll to position [353, 926]
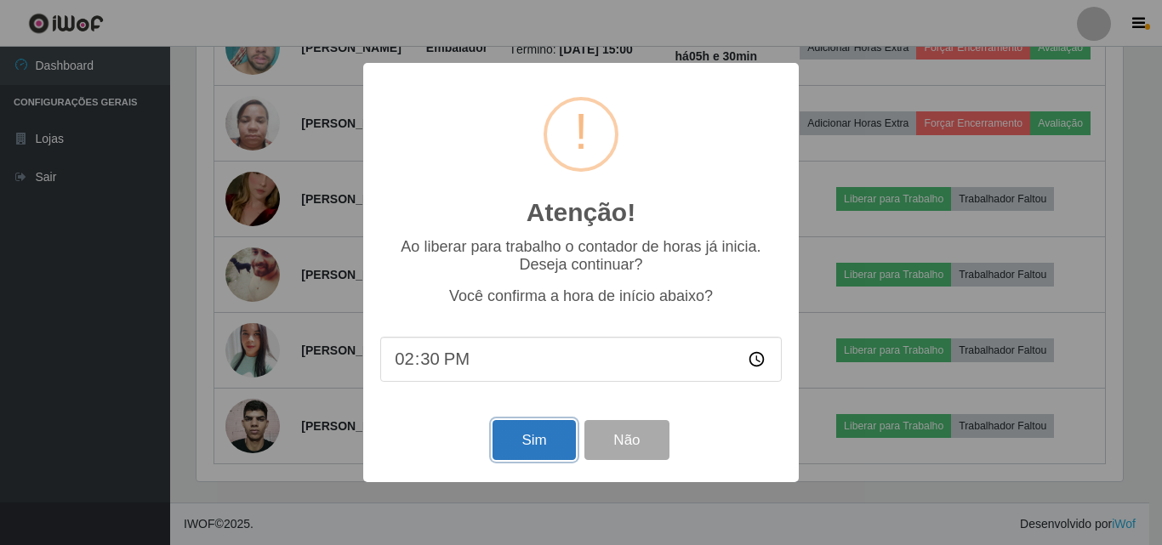
click at [517, 452] on button "Sim" at bounding box center [533, 440] width 83 height 40
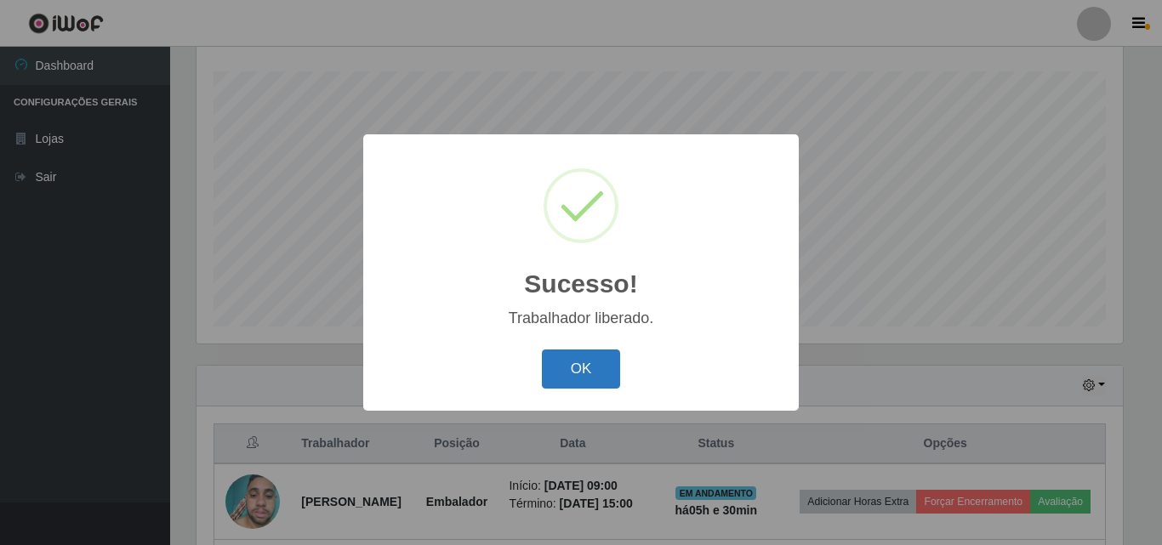
click at [601, 383] on button "OK" at bounding box center [581, 370] width 79 height 40
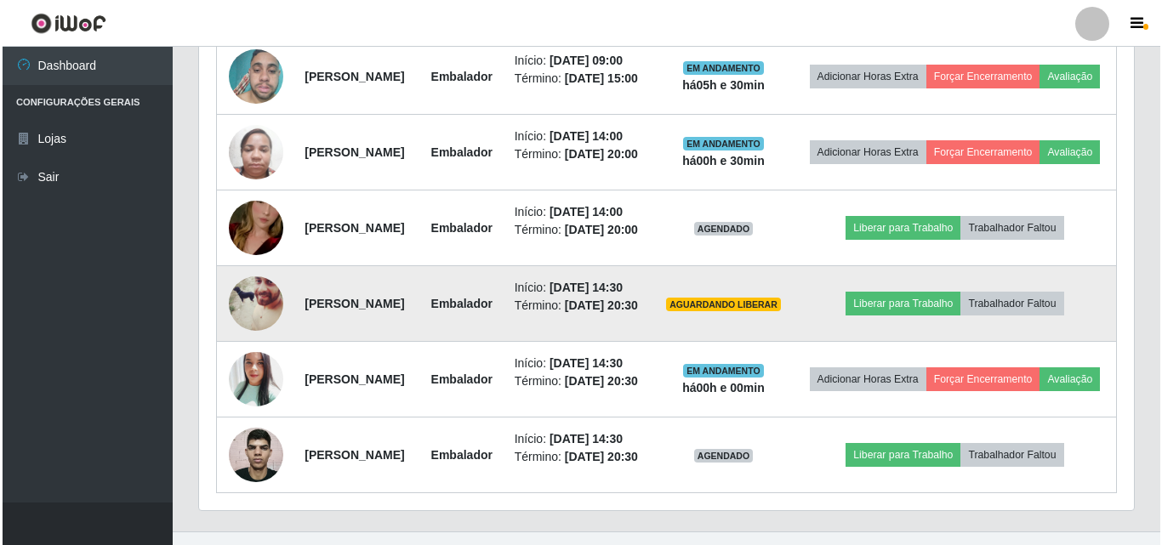
scroll to position [792, 0]
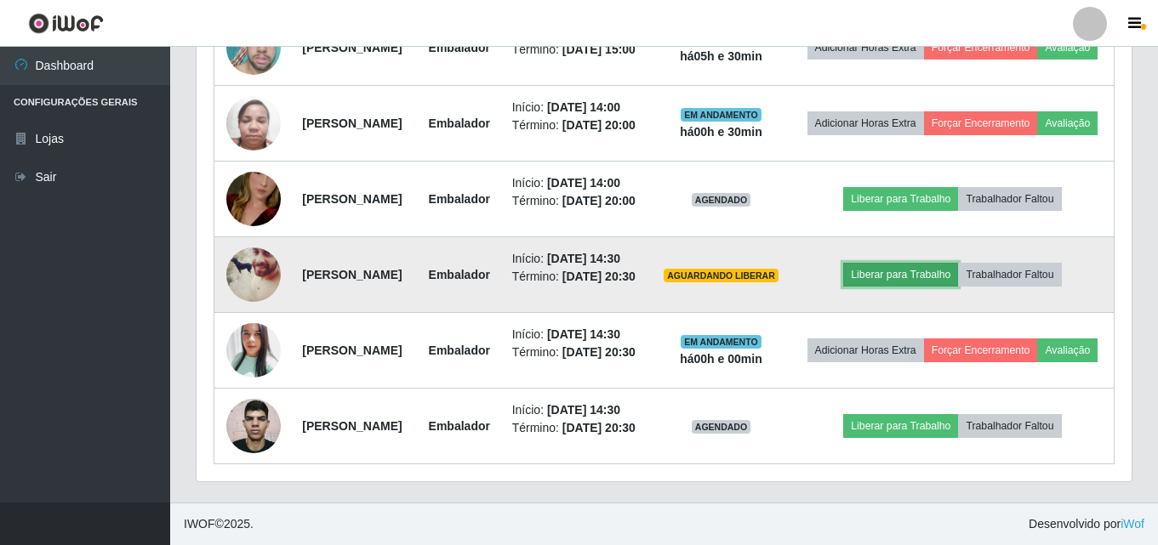
click at [913, 287] on button "Liberar para Trabalho" at bounding box center [900, 275] width 115 height 24
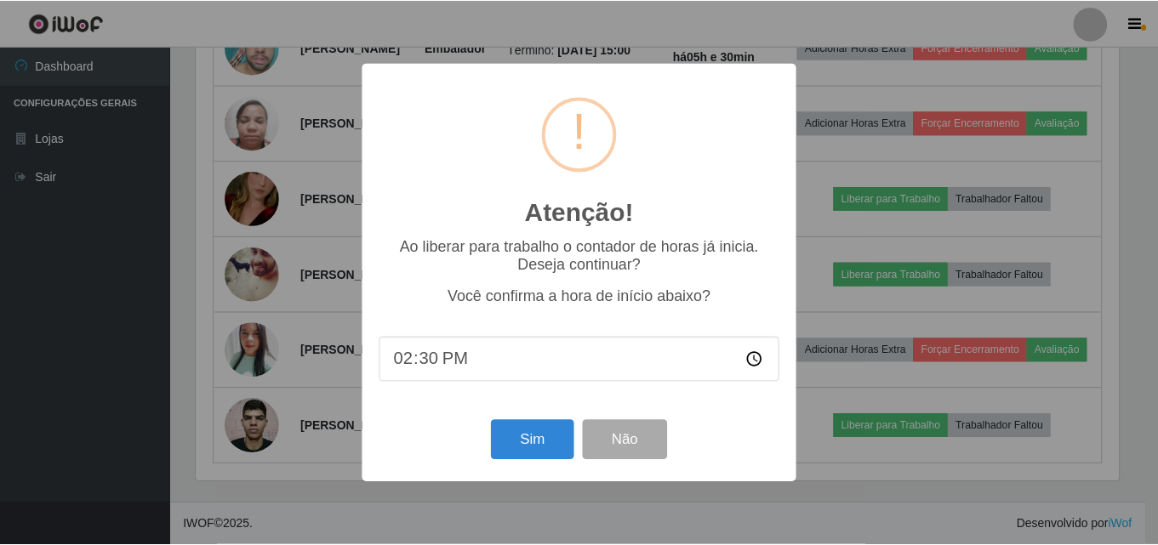
scroll to position [353, 926]
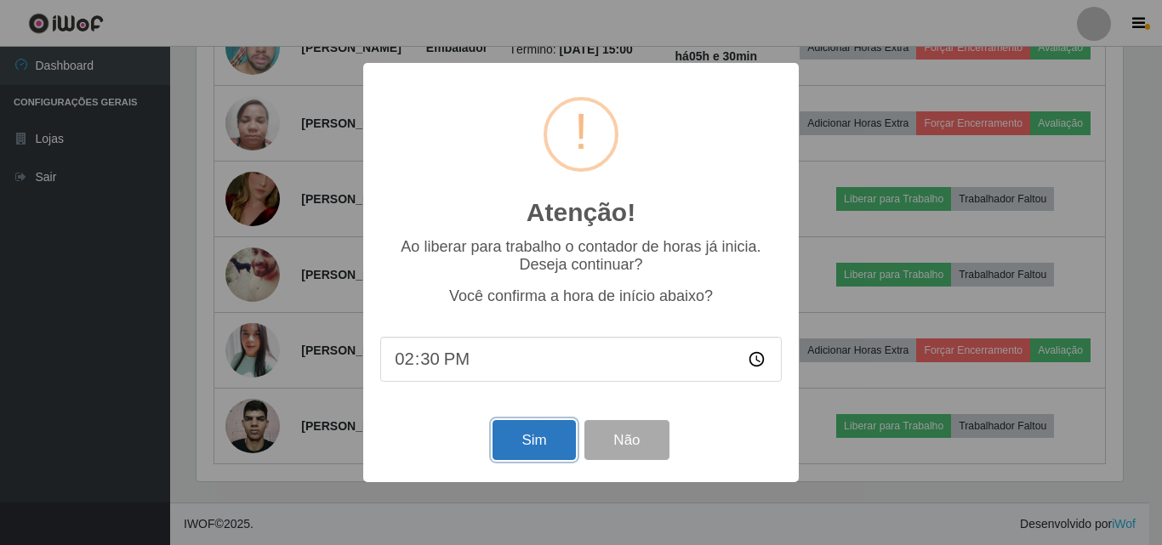
click at [521, 457] on button "Sim" at bounding box center [533, 440] width 83 height 40
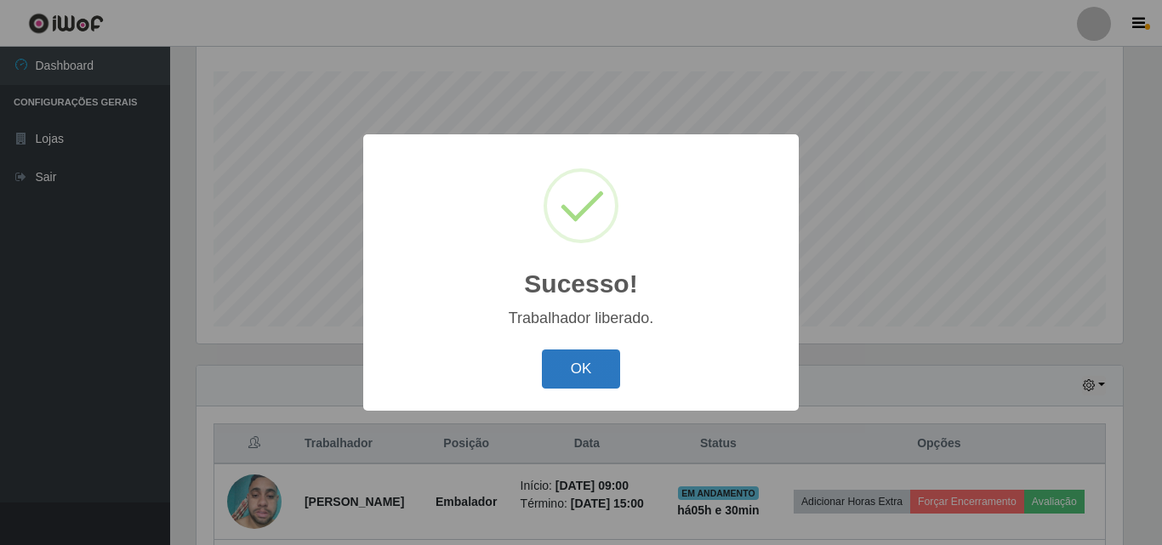
click at [565, 366] on button "OK" at bounding box center [581, 370] width 79 height 40
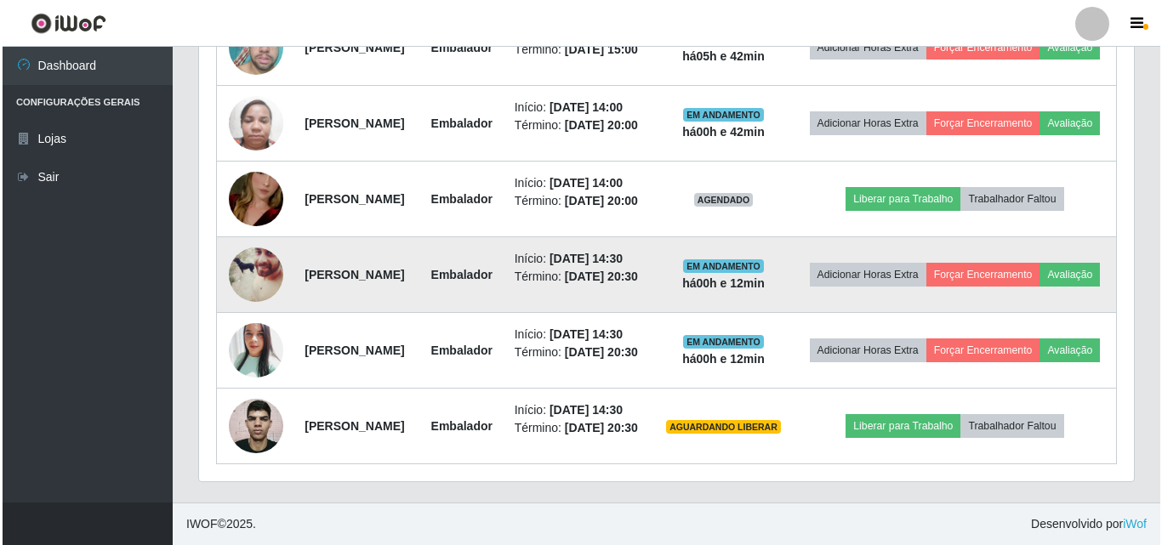
scroll to position [834, 0]
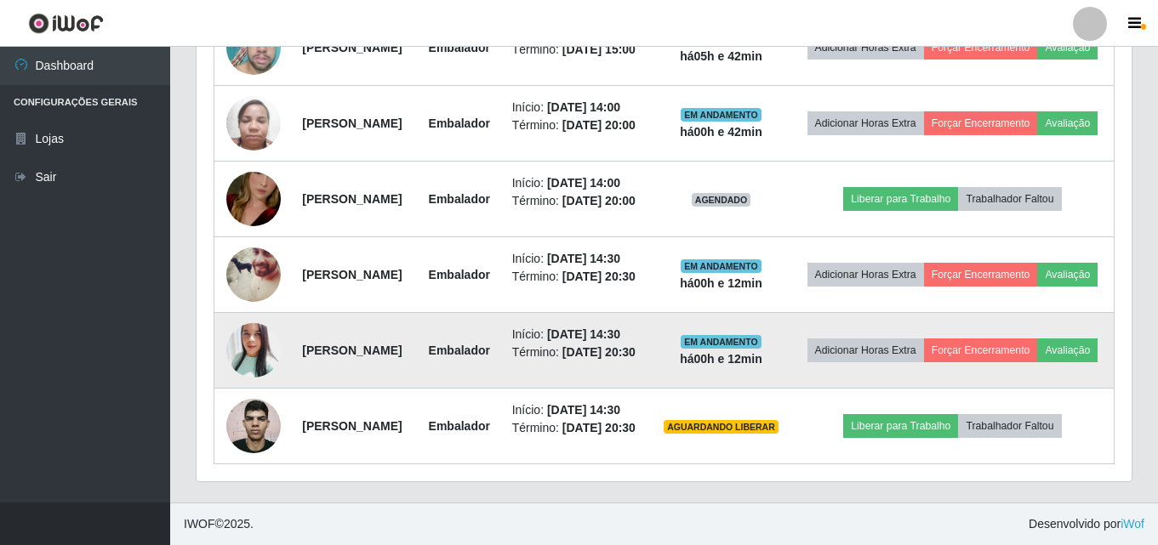
click at [261, 383] on img at bounding box center [253, 350] width 54 height 65
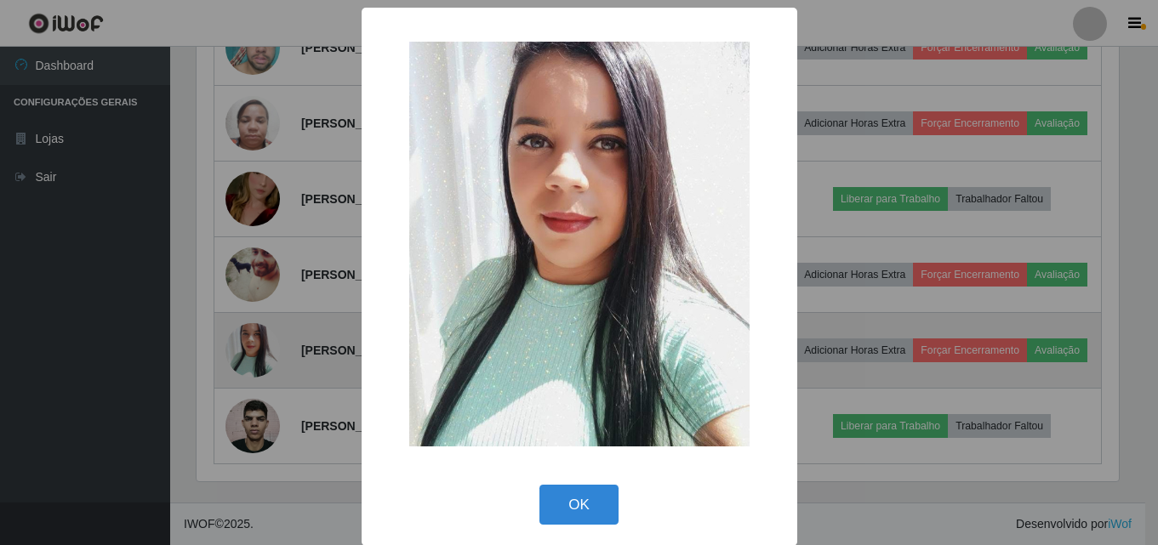
scroll to position [353, 926]
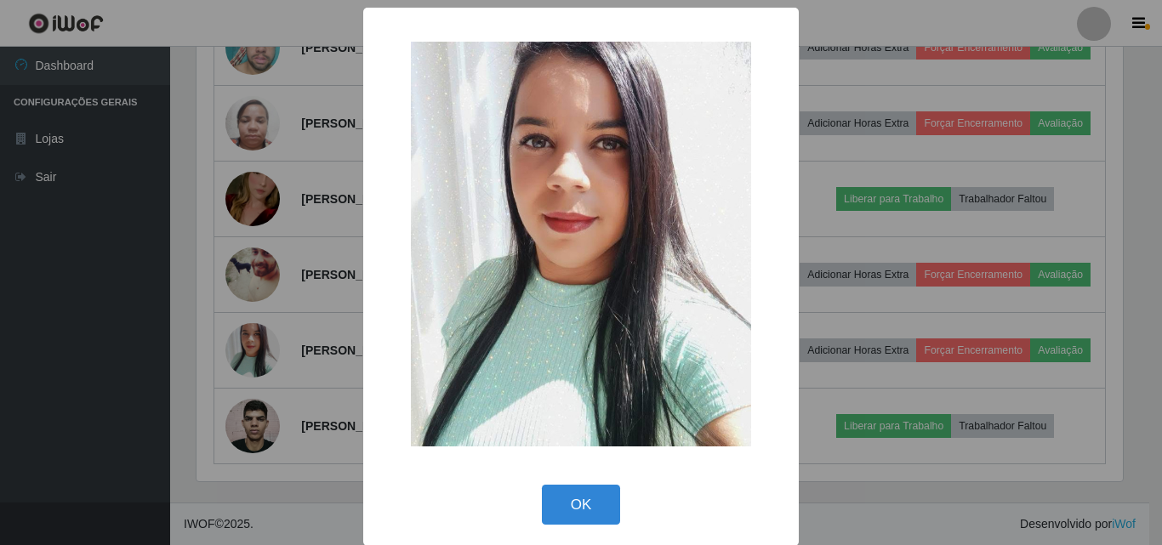
click at [135, 382] on div "× OK Cancel" at bounding box center [581, 272] width 1162 height 545
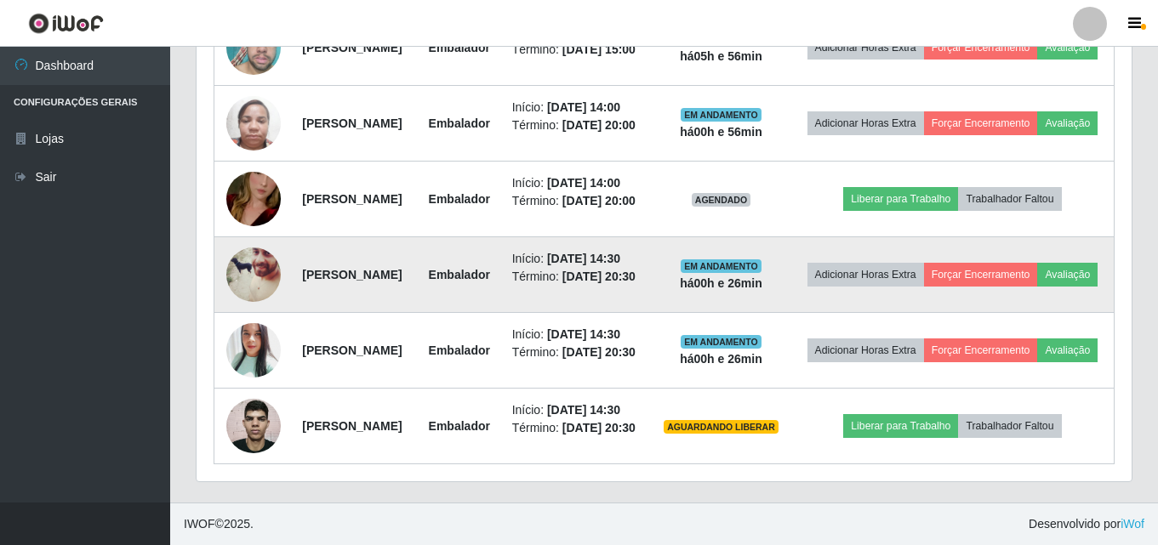
scroll to position [919, 0]
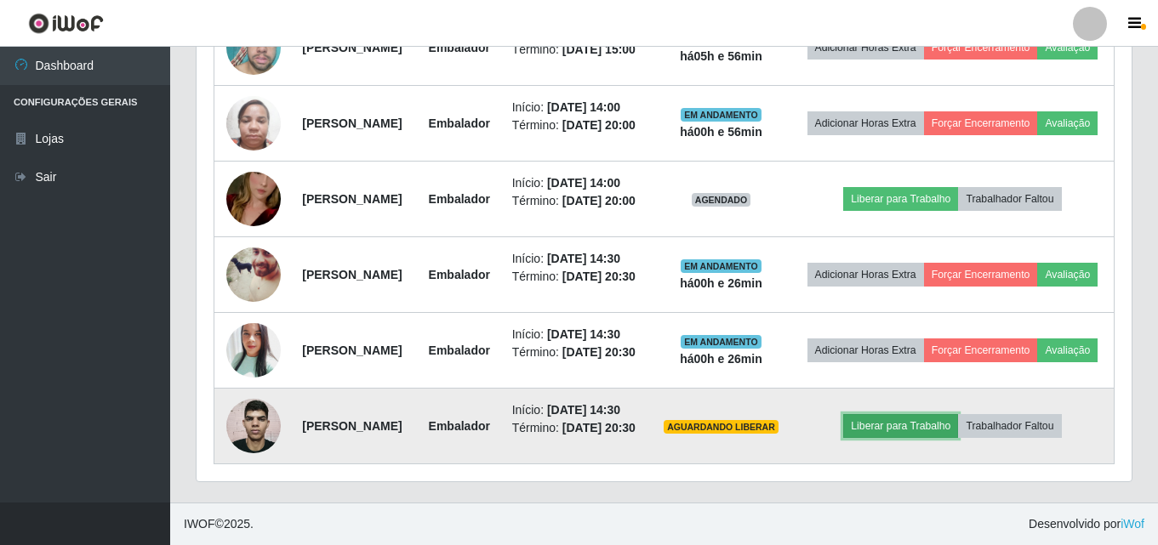
click at [905, 414] on button "Liberar para Trabalho" at bounding box center [900, 426] width 115 height 24
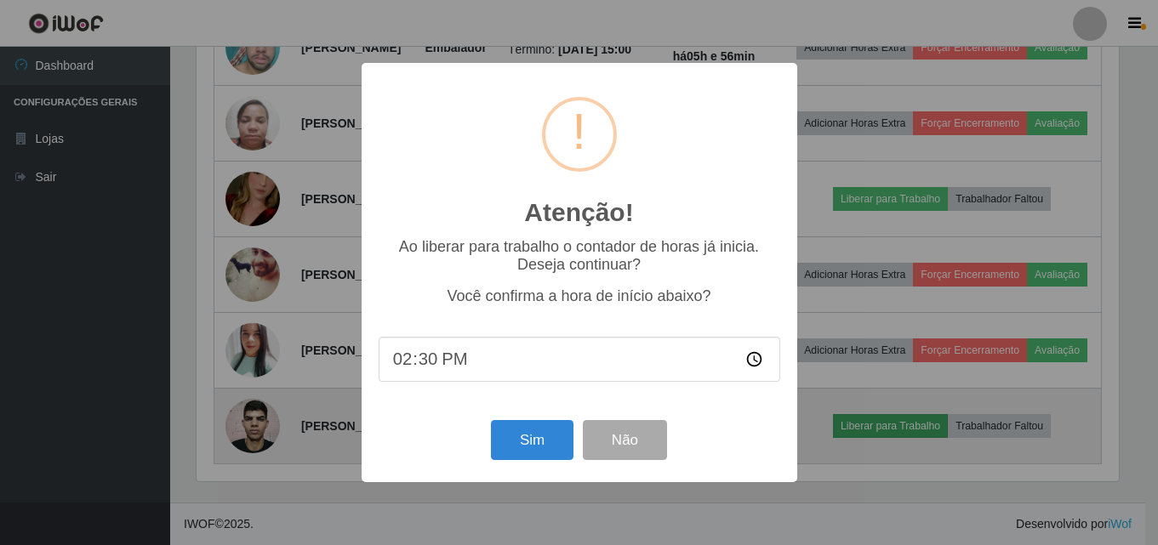
scroll to position [353, 926]
type input "14:56"
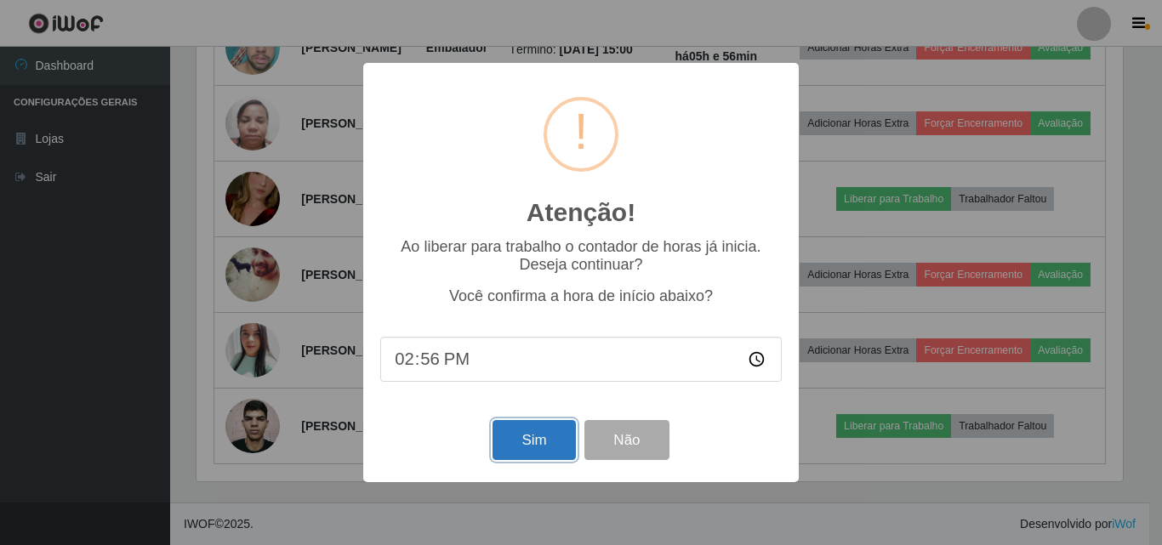
click at [515, 429] on button "Sim" at bounding box center [533, 440] width 83 height 40
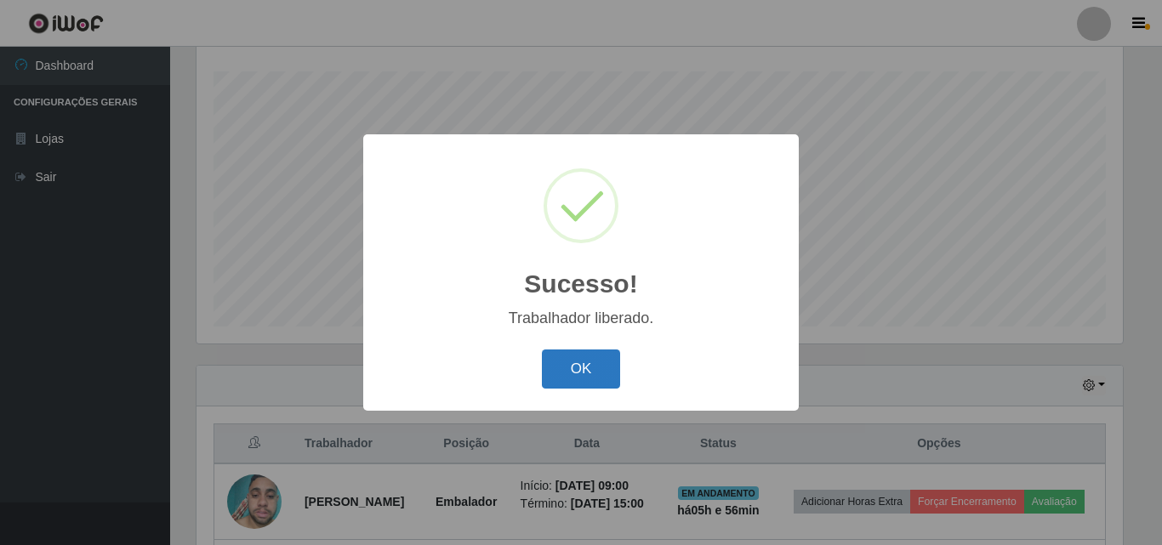
click at [550, 368] on button "OK" at bounding box center [581, 370] width 79 height 40
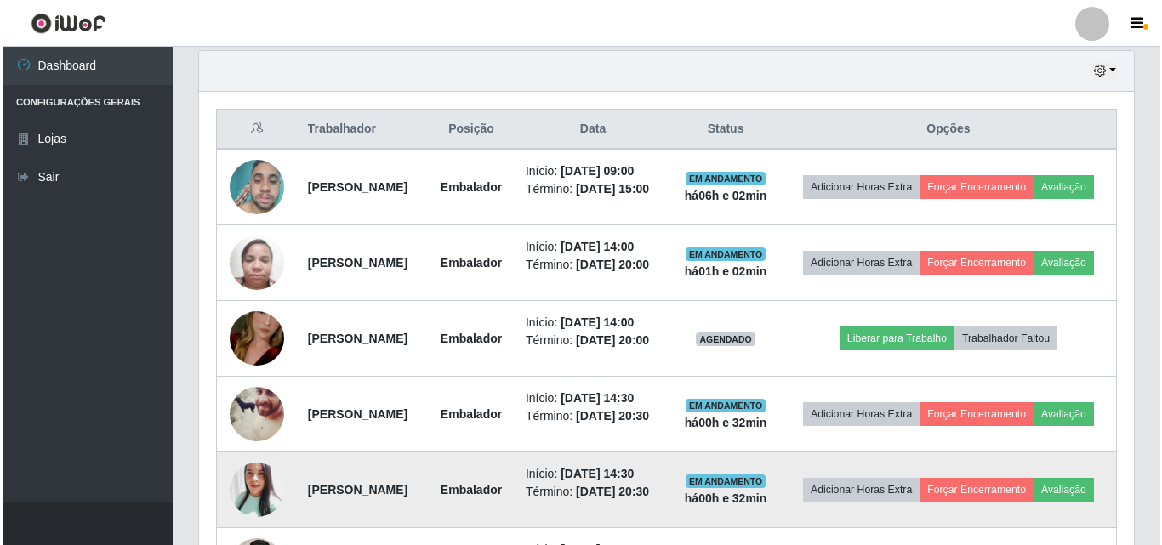
scroll to position [557, 0]
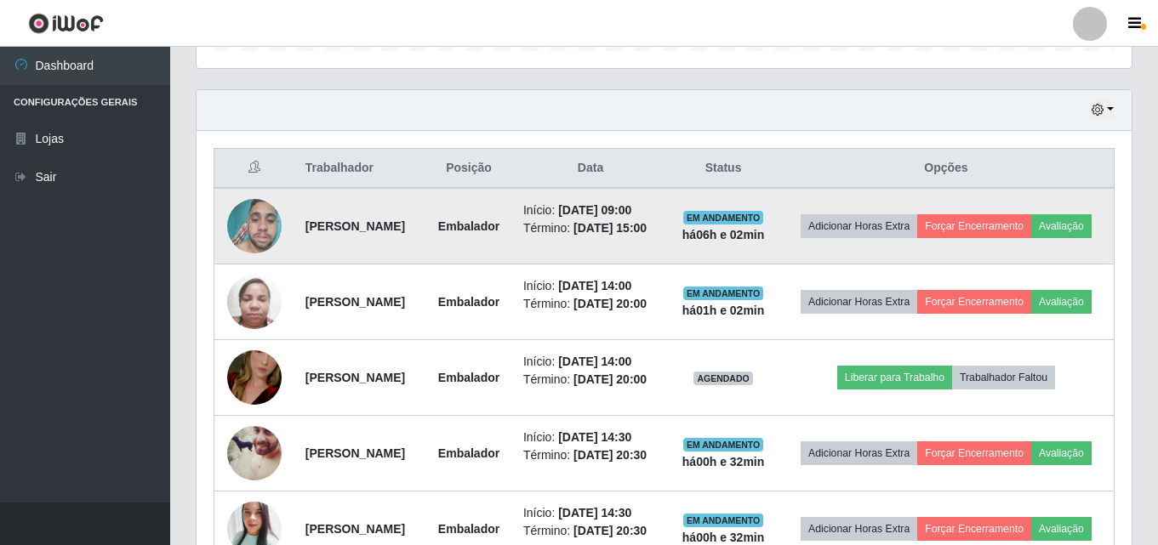
click at [265, 228] on img at bounding box center [254, 227] width 54 height 72
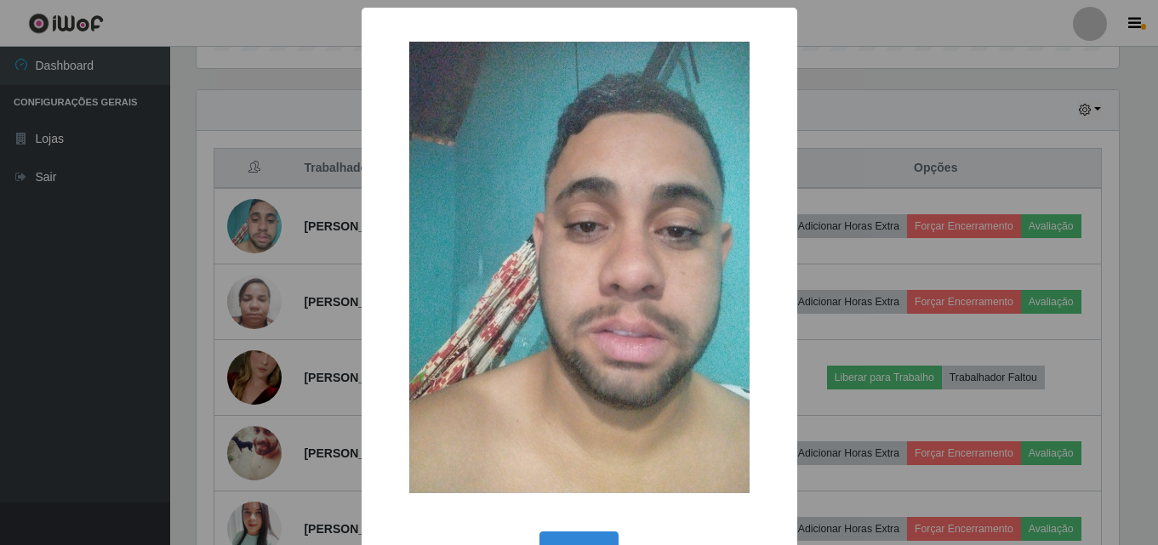
scroll to position [353, 926]
click at [193, 219] on div "× OK Cancel" at bounding box center [581, 272] width 1162 height 545
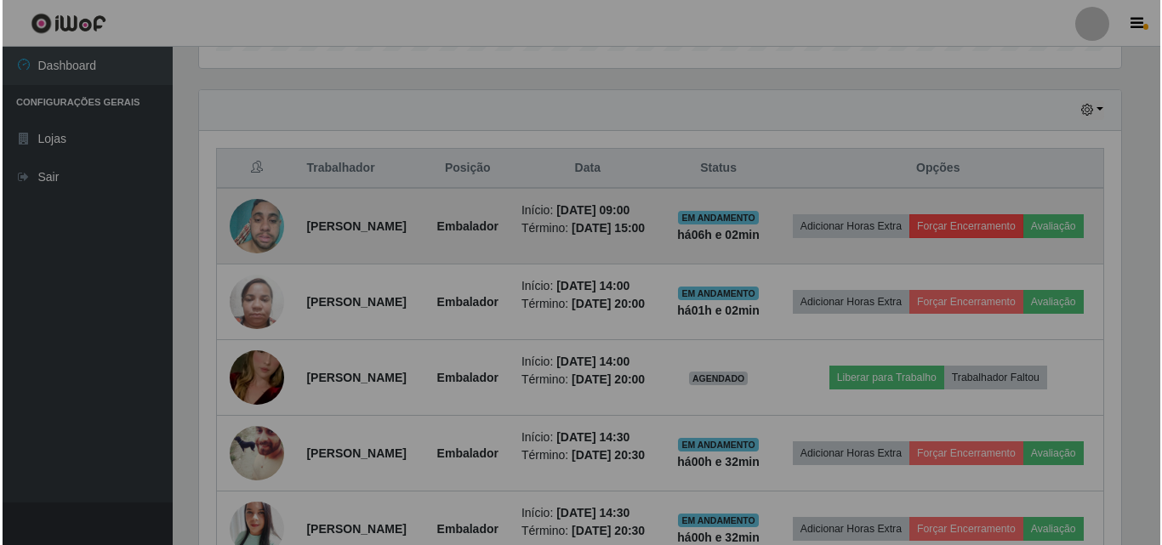
scroll to position [353, 935]
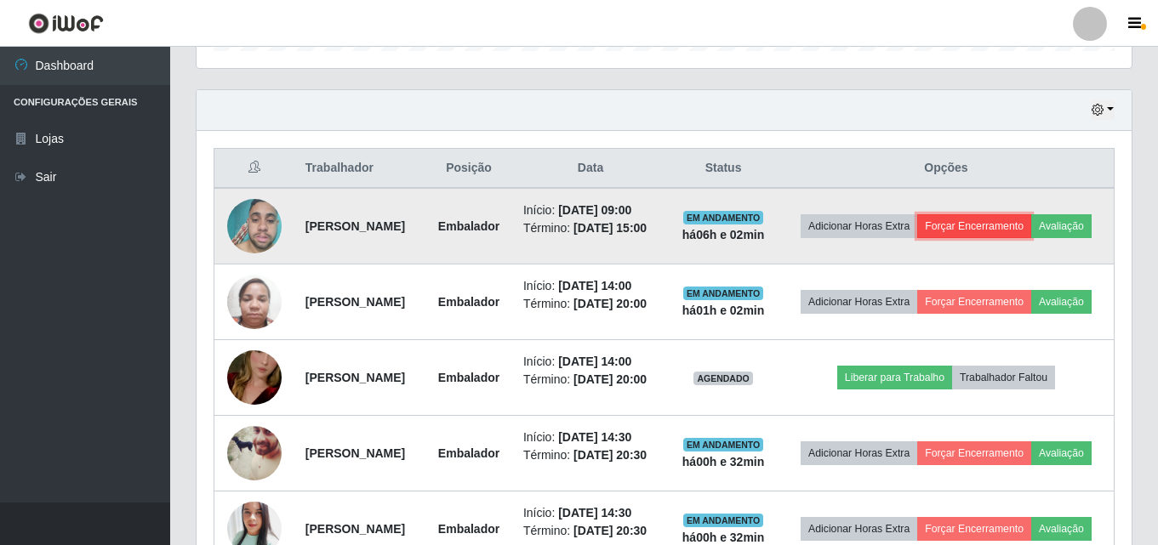
click at [1031, 223] on button "Forçar Encerramento" at bounding box center [974, 226] width 114 height 24
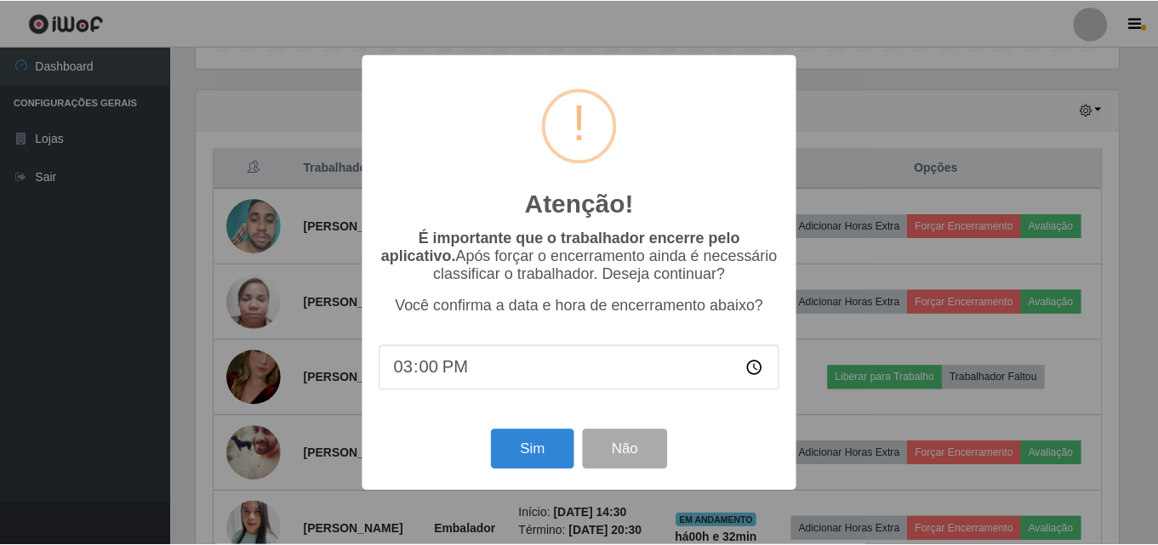
scroll to position [353, 926]
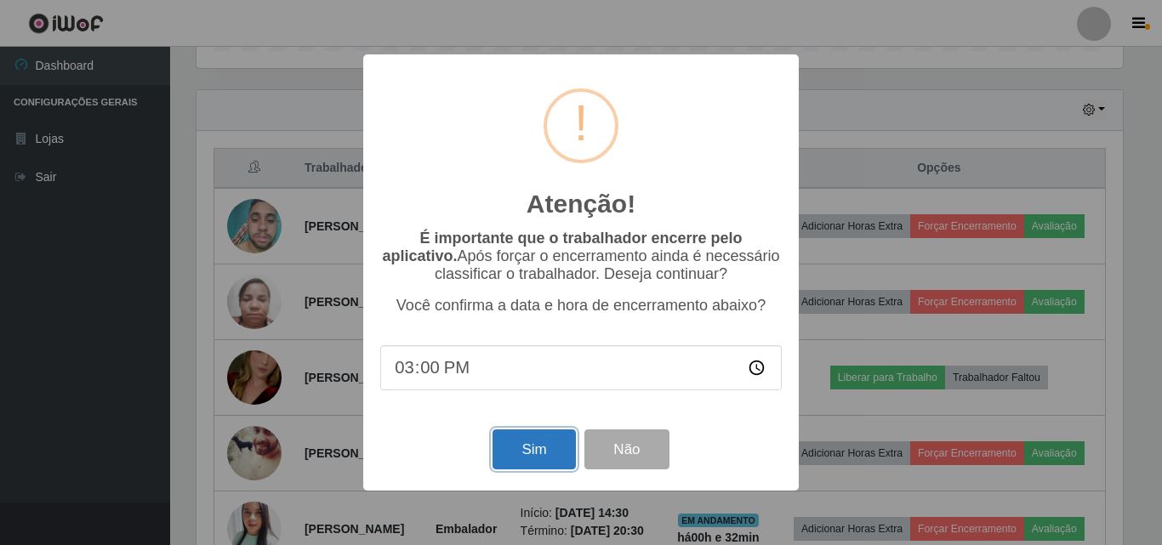
click at [534, 464] on button "Sim" at bounding box center [533, 450] width 83 height 40
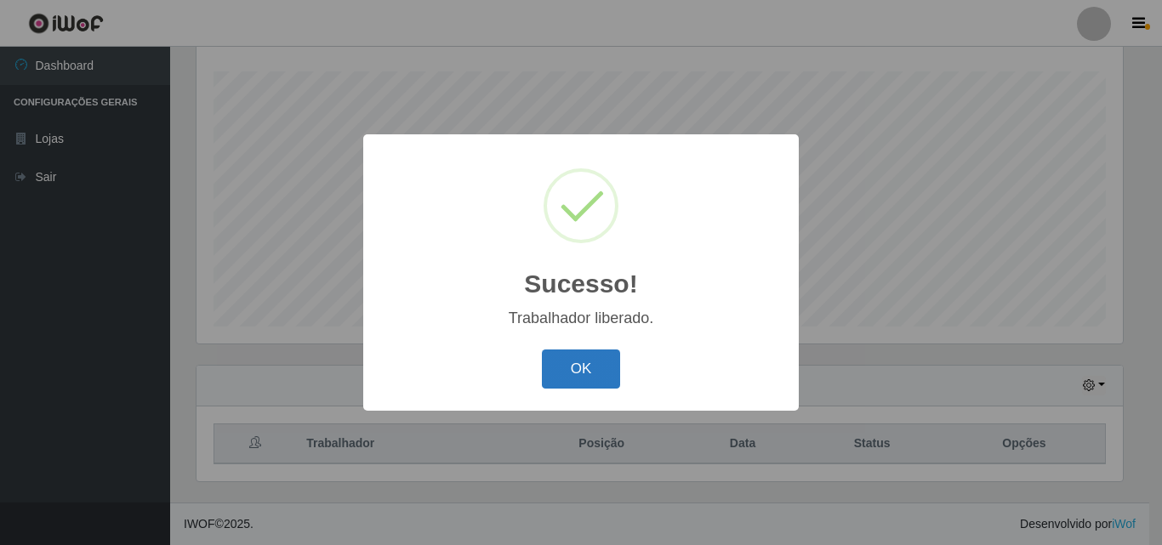
click at [595, 375] on button "OK" at bounding box center [581, 370] width 79 height 40
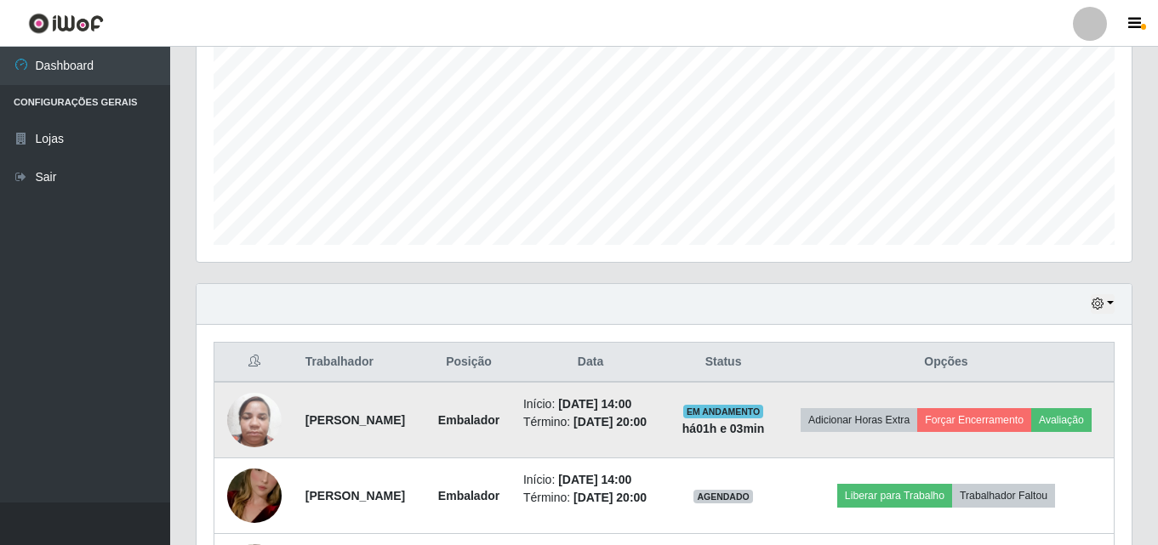
scroll to position [622, 0]
